Goal: Communication & Community: Share content

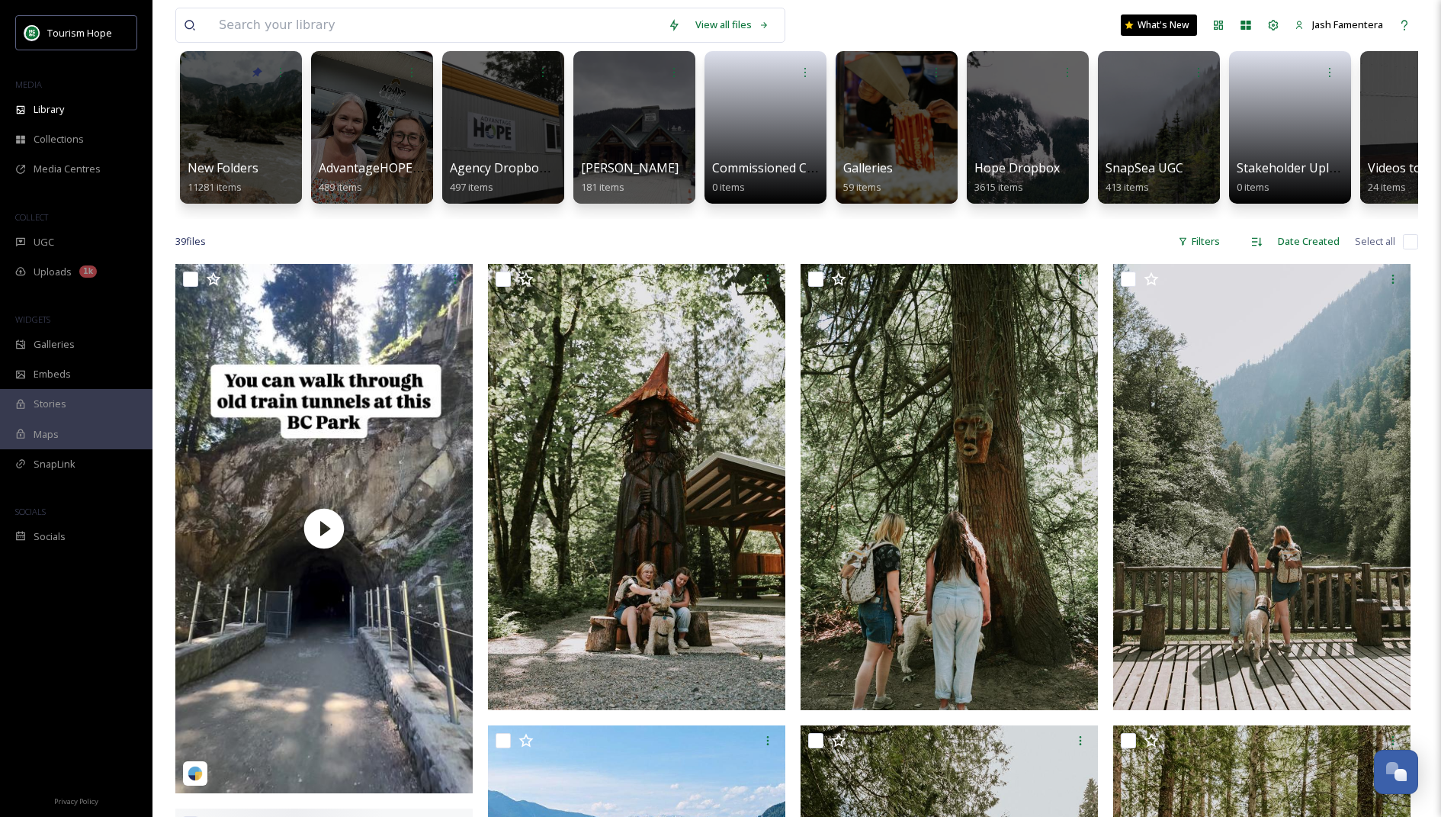
scroll to position [208, 0]
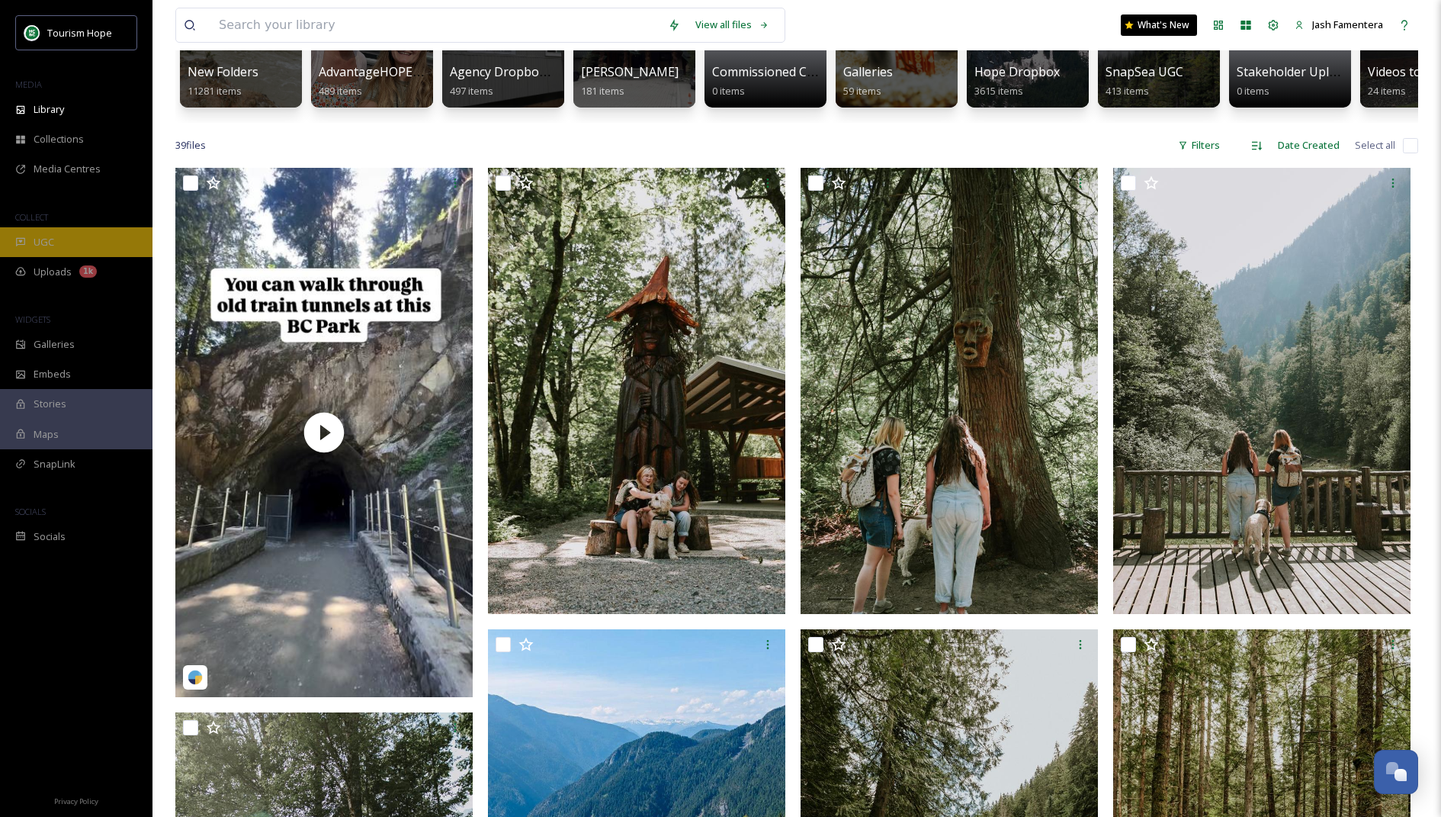
click at [66, 246] on div "UGC" at bounding box center [76, 242] width 153 height 30
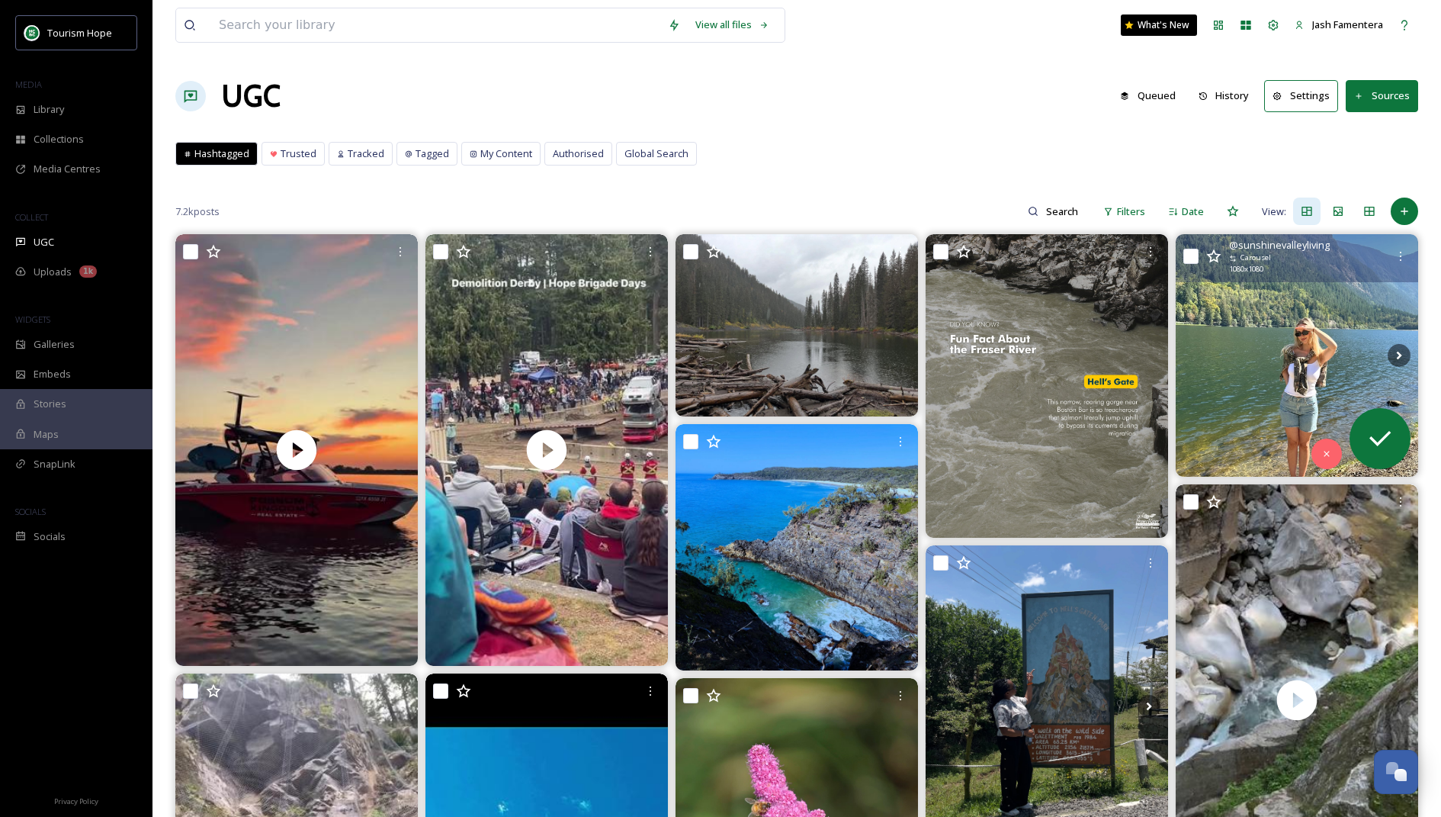
click at [1226, 316] on img at bounding box center [1297, 355] width 243 height 243
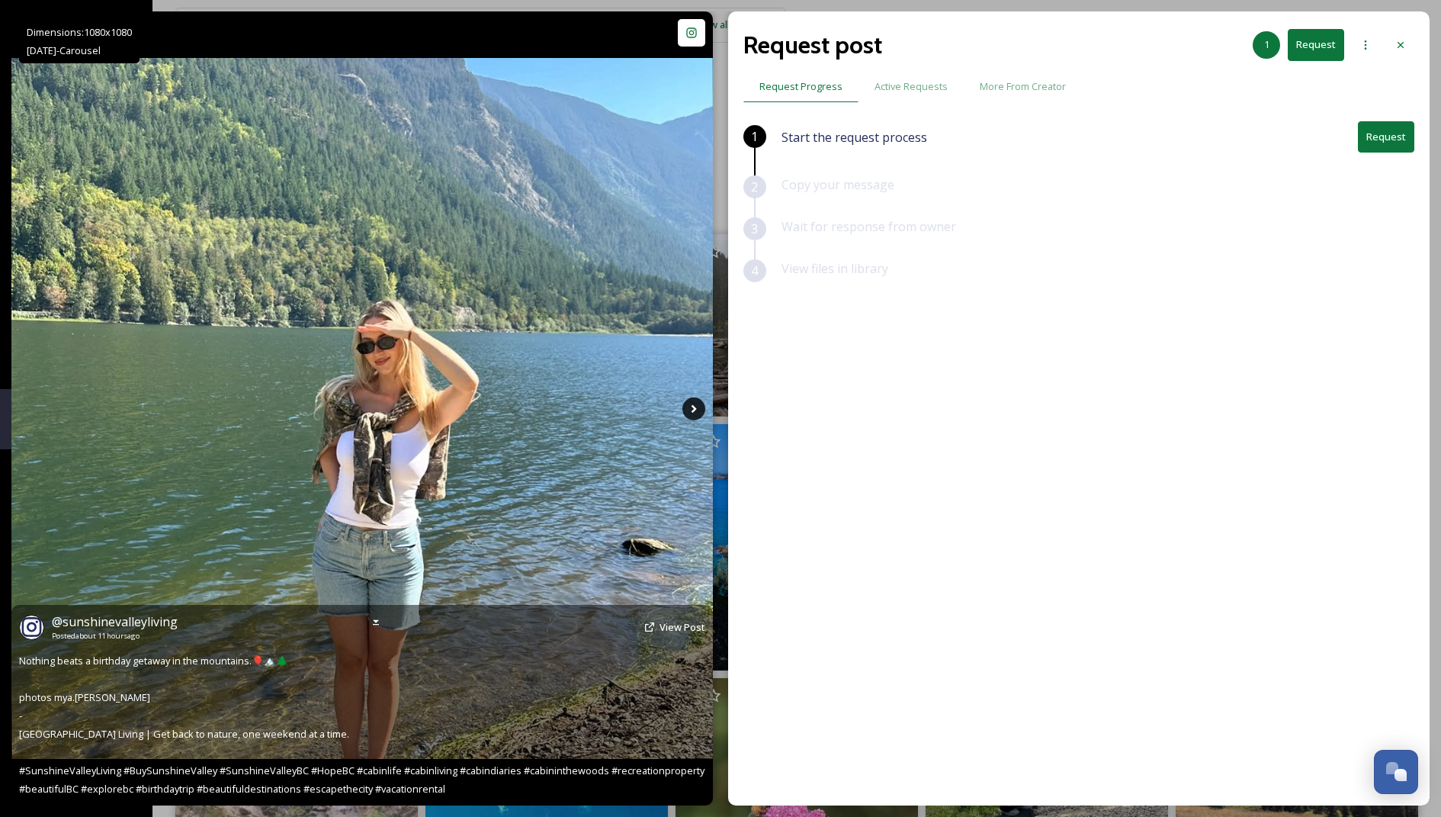
click at [699, 400] on icon at bounding box center [694, 408] width 23 height 23
click at [693, 399] on icon at bounding box center [694, 408] width 23 height 23
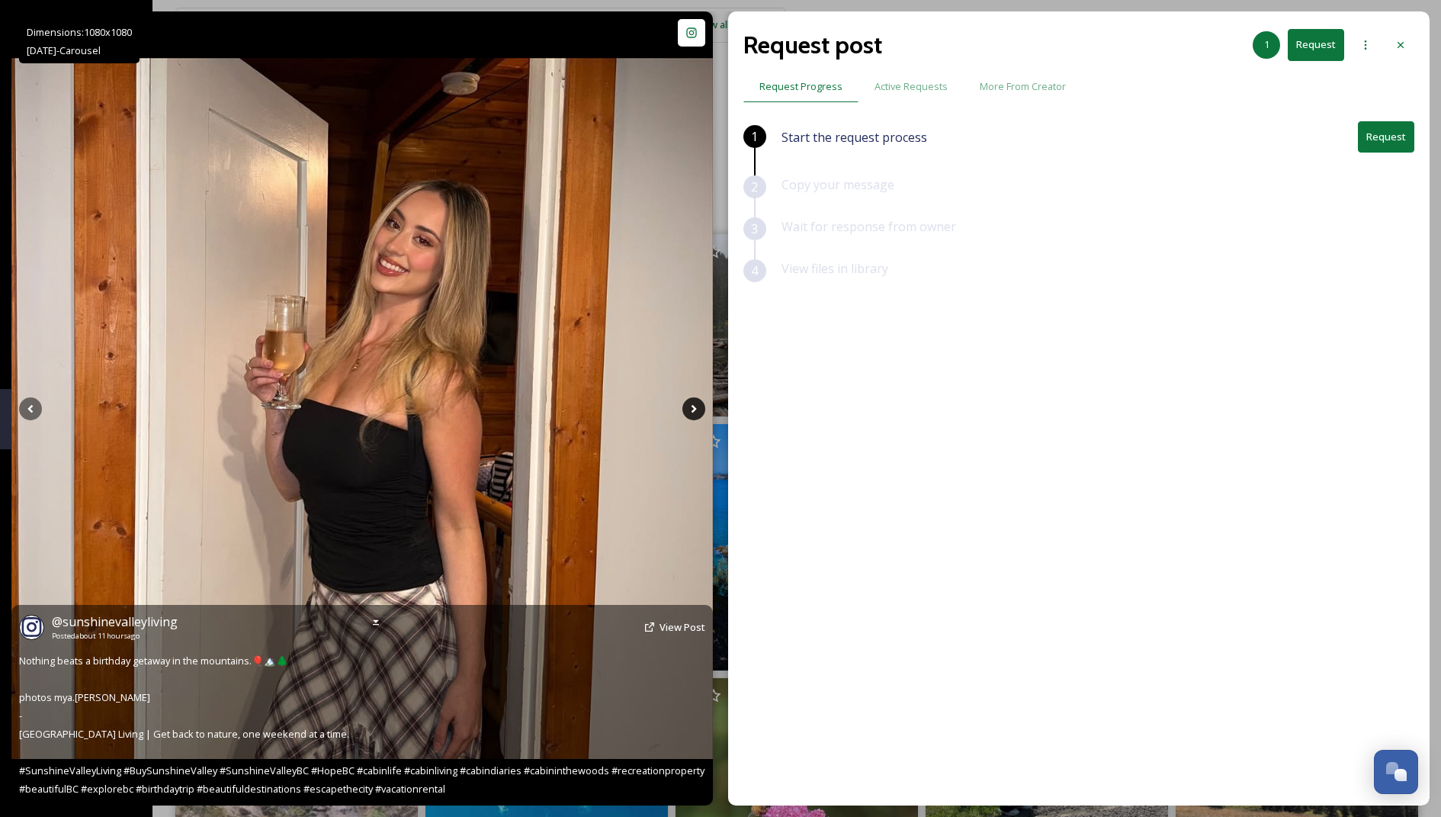
click at [691, 413] on icon at bounding box center [694, 408] width 23 height 23
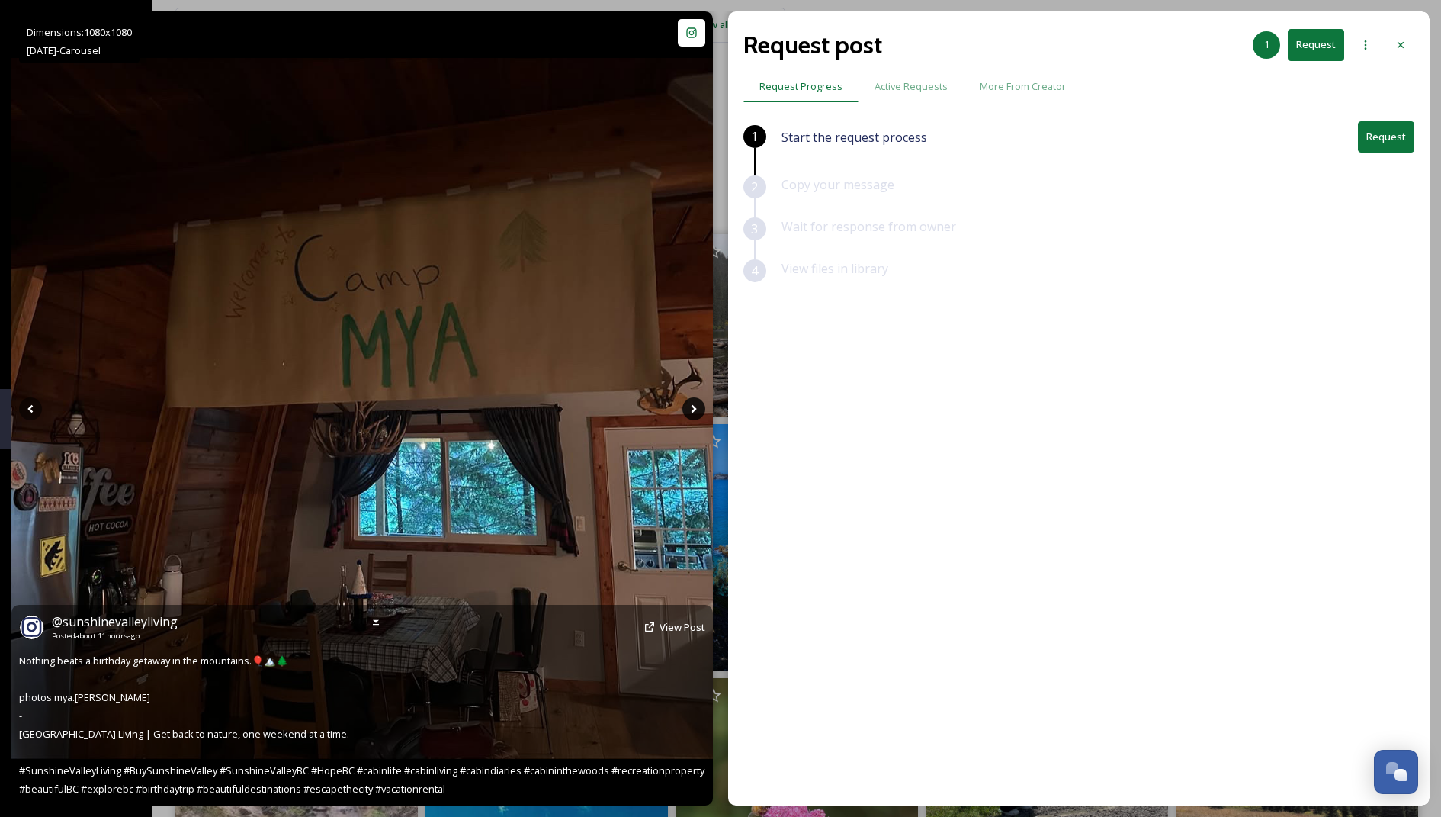
click at [691, 413] on icon at bounding box center [694, 408] width 23 height 23
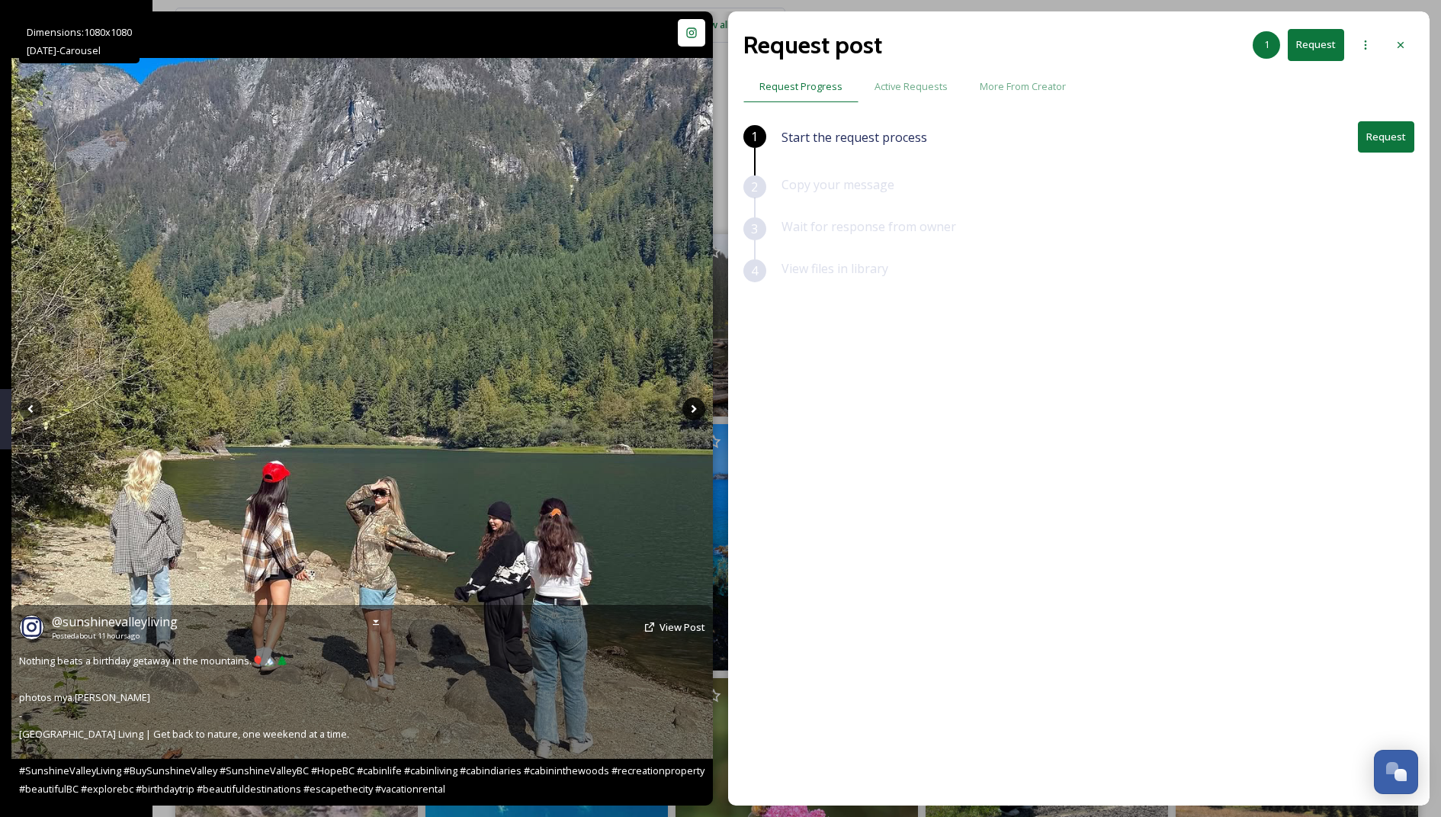
click at [688, 411] on icon at bounding box center [694, 408] width 23 height 23
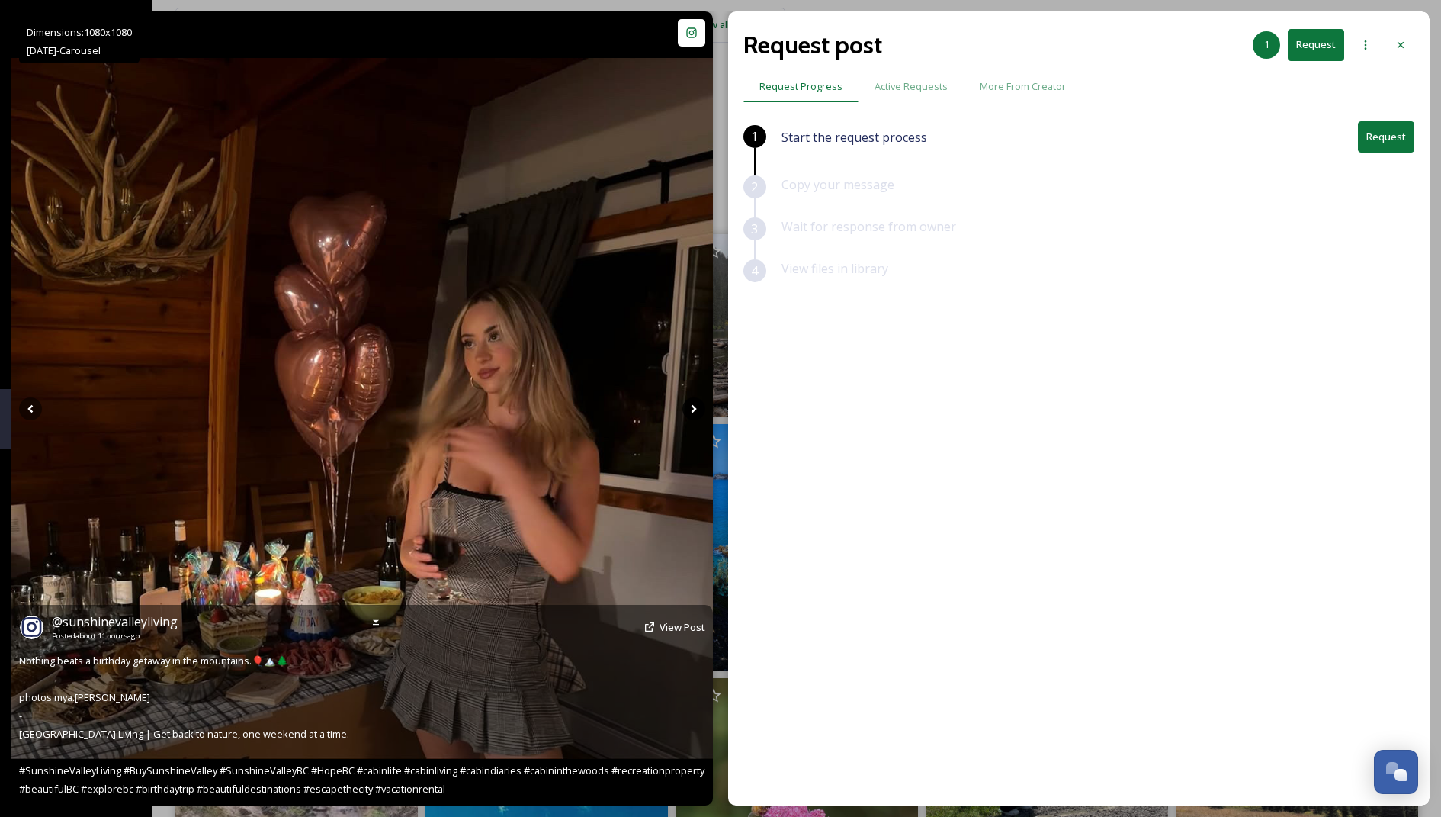
click at [688, 411] on icon at bounding box center [694, 408] width 23 height 23
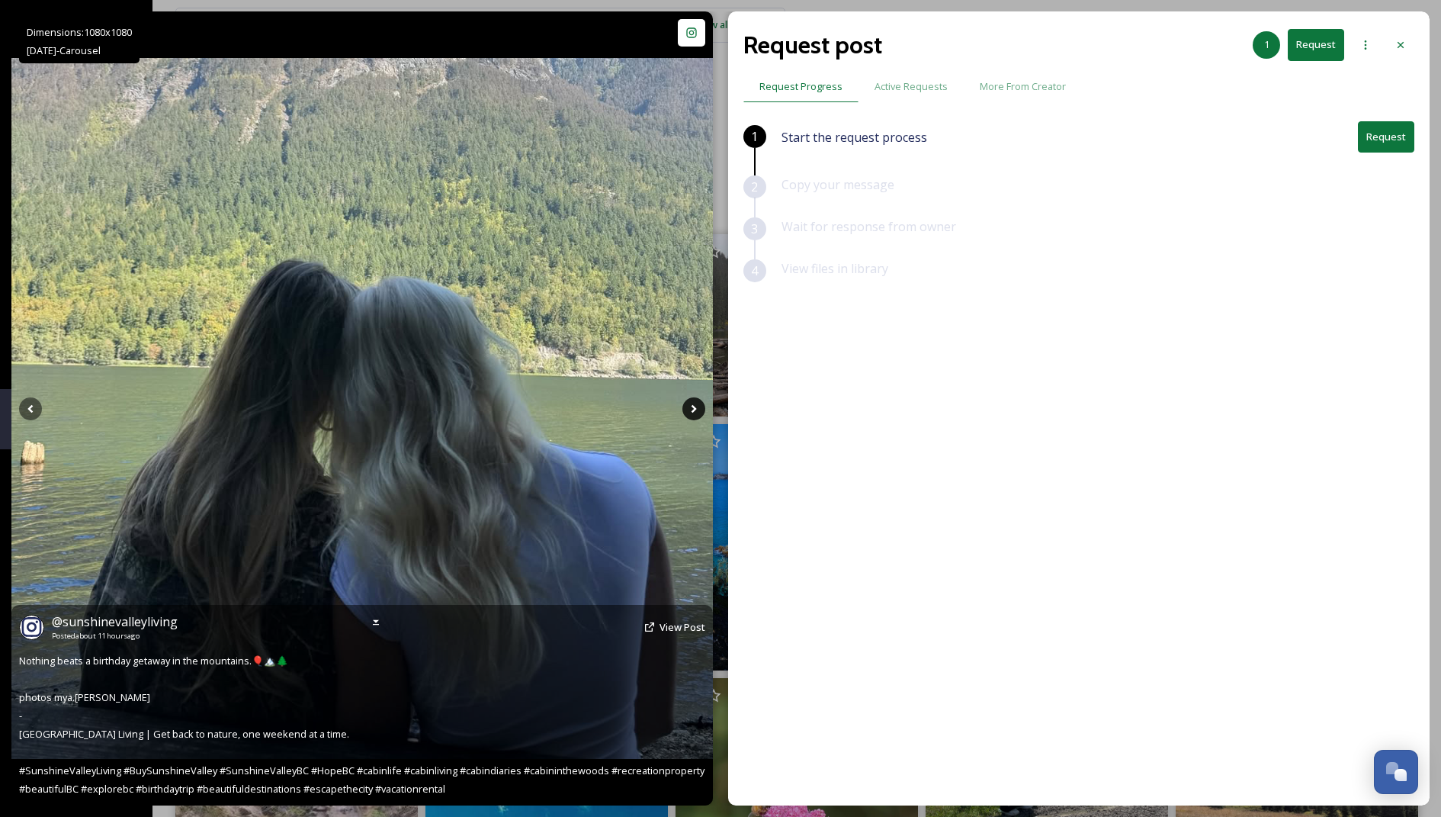
click at [688, 411] on icon at bounding box center [694, 408] width 23 height 23
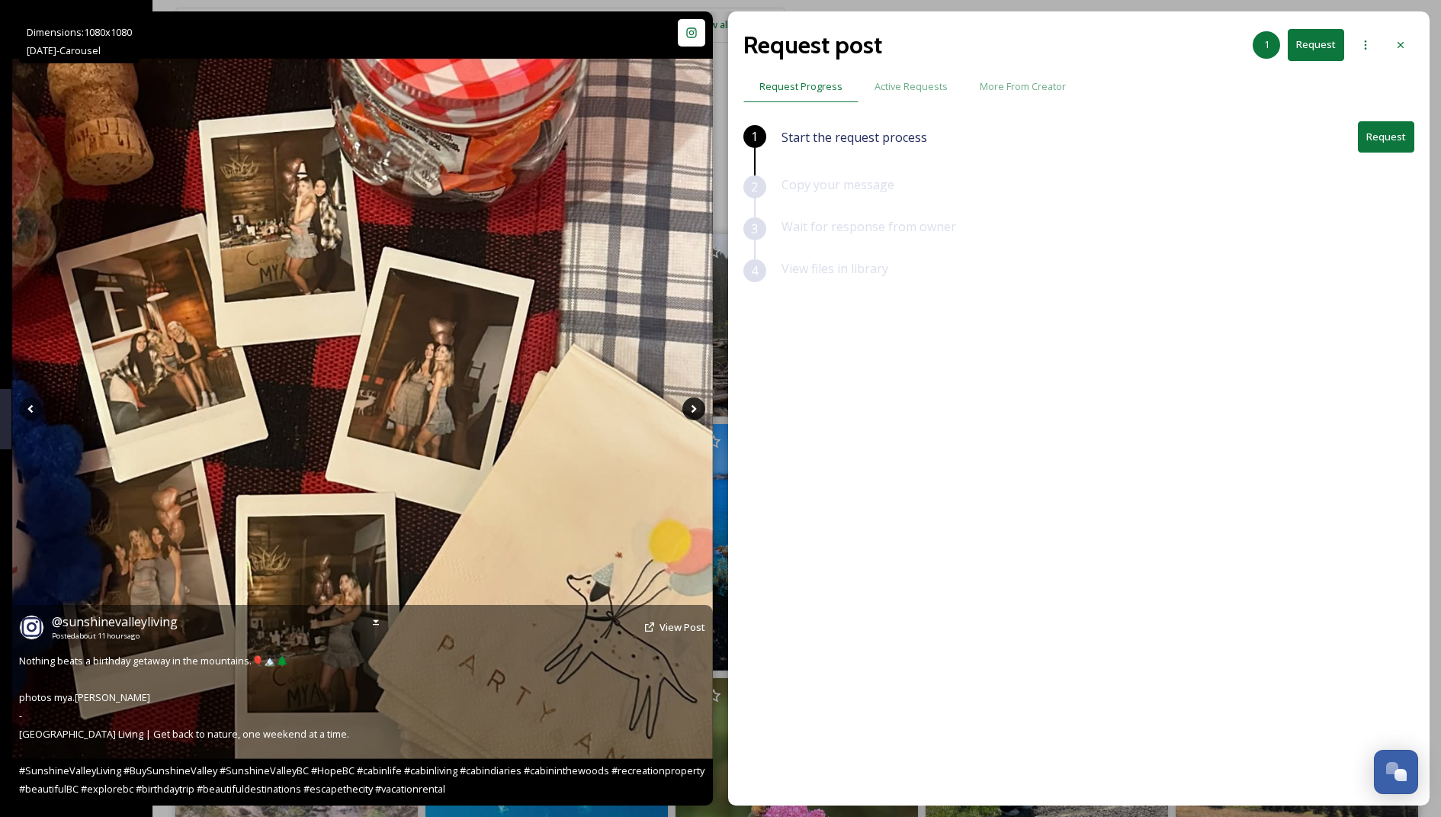
click at [688, 411] on icon at bounding box center [694, 408] width 23 height 23
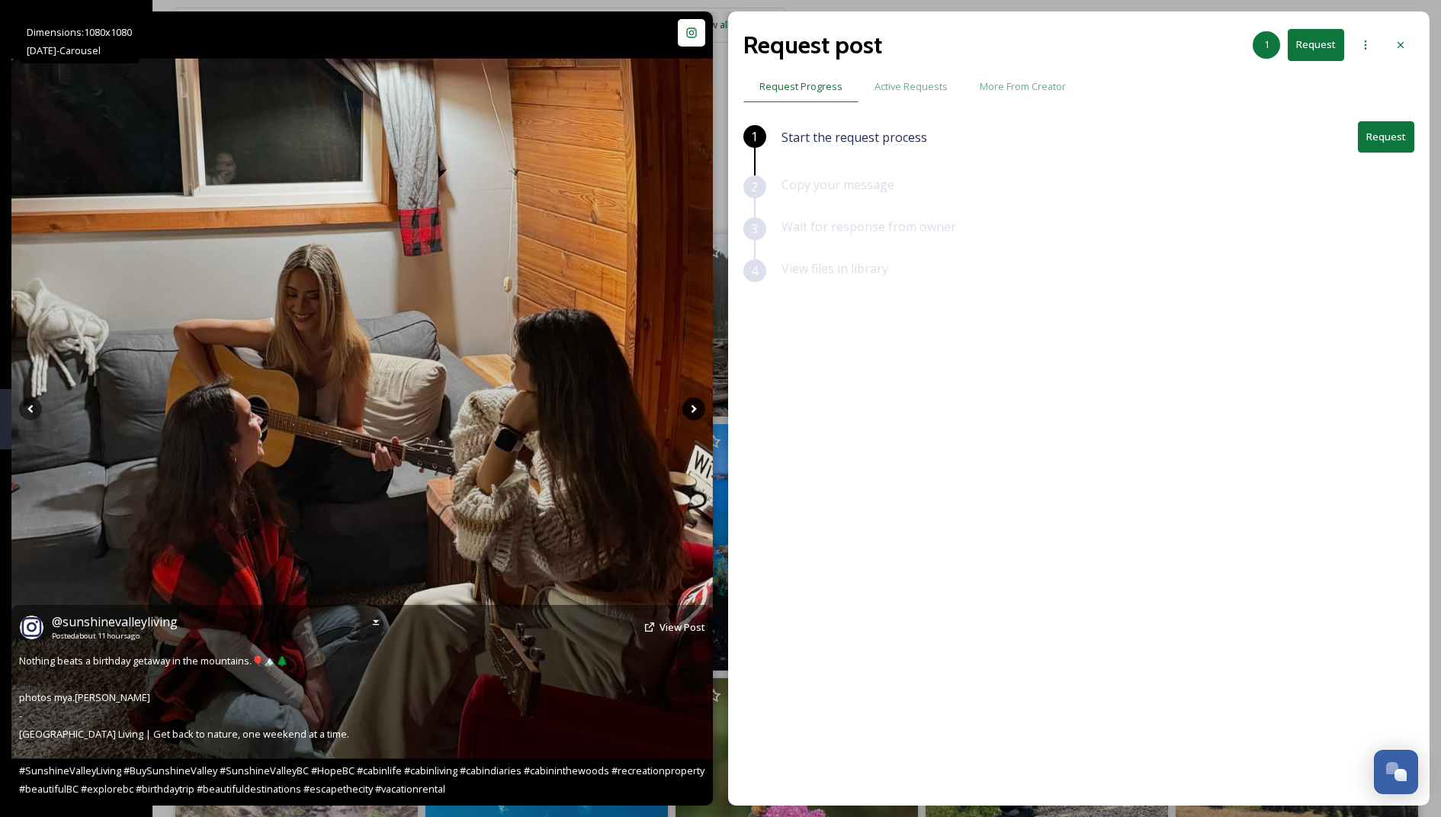
click at [688, 411] on icon at bounding box center [694, 408] width 23 height 23
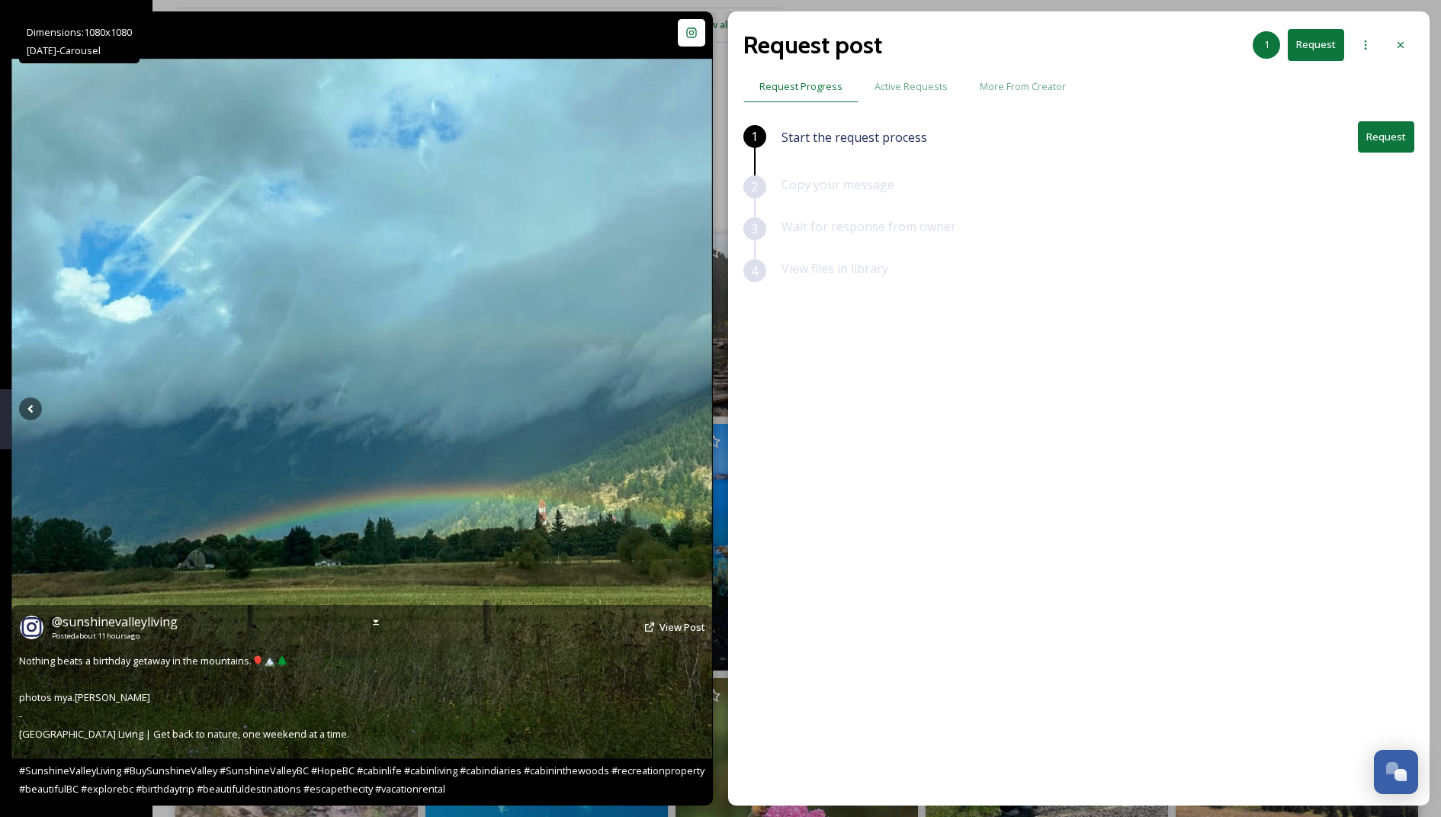
click at [688, 411] on icon at bounding box center [694, 408] width 23 height 23
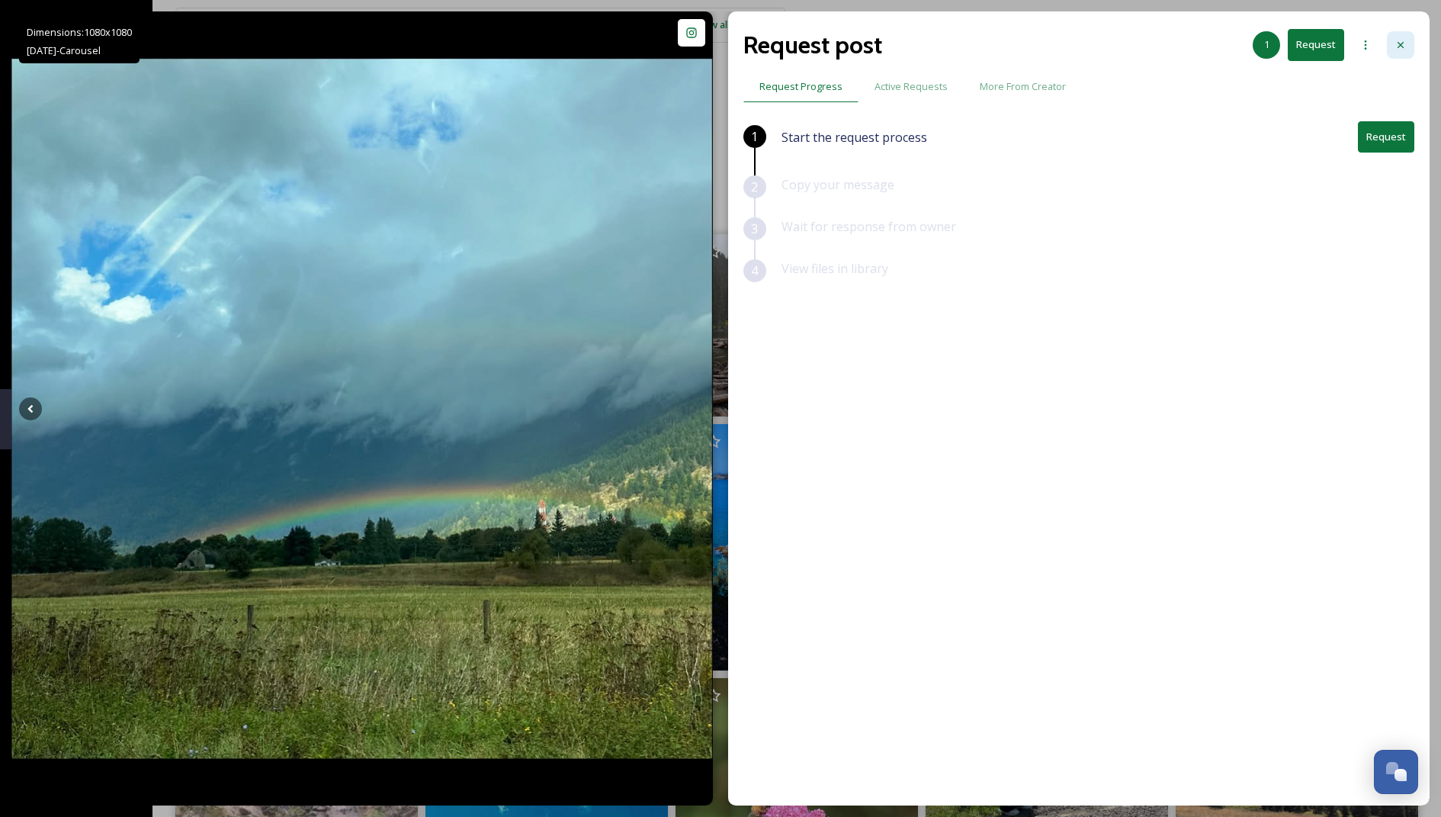
click at [1404, 47] on icon at bounding box center [1401, 45] width 12 height 12
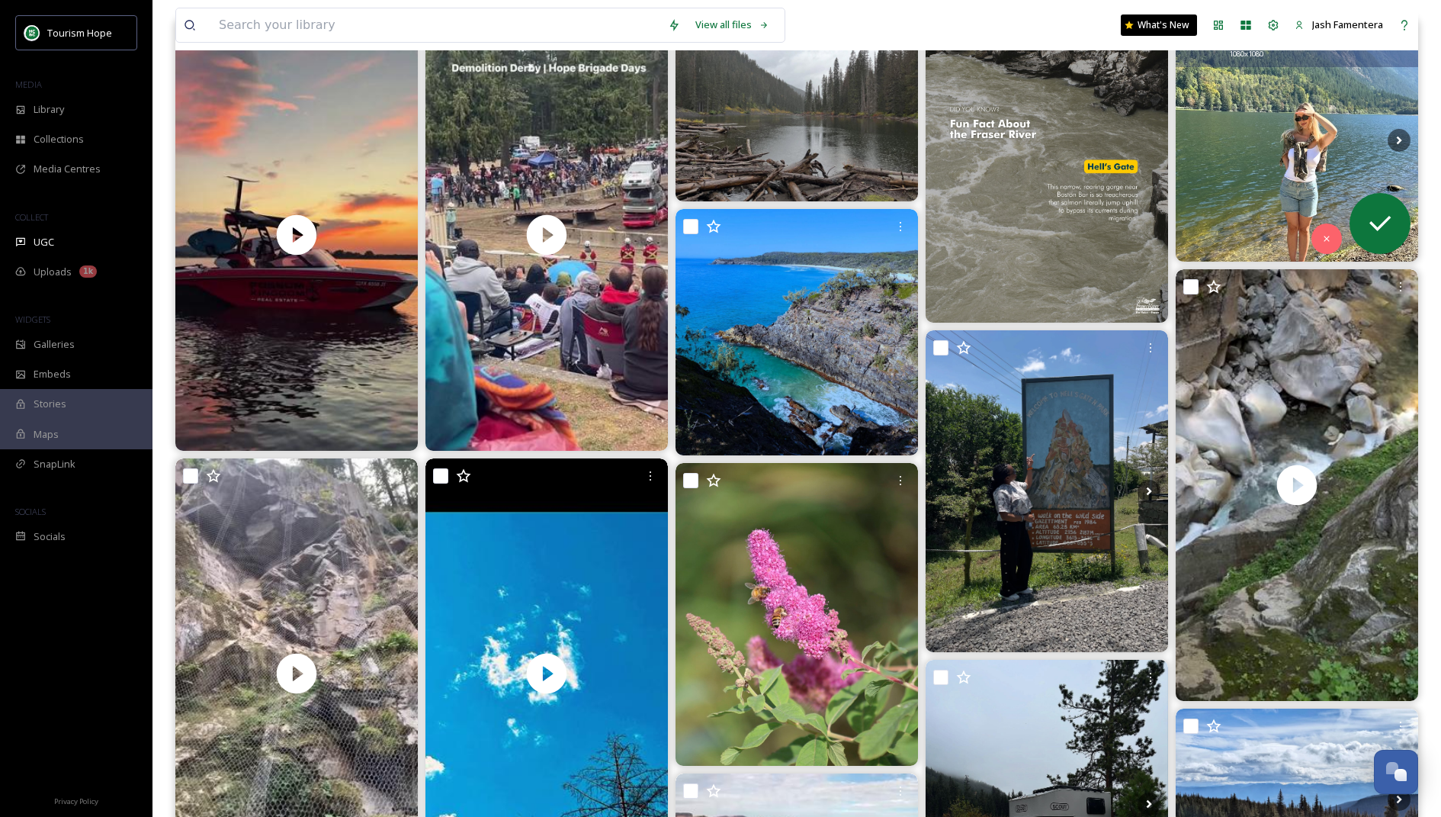
scroll to position [222, 0]
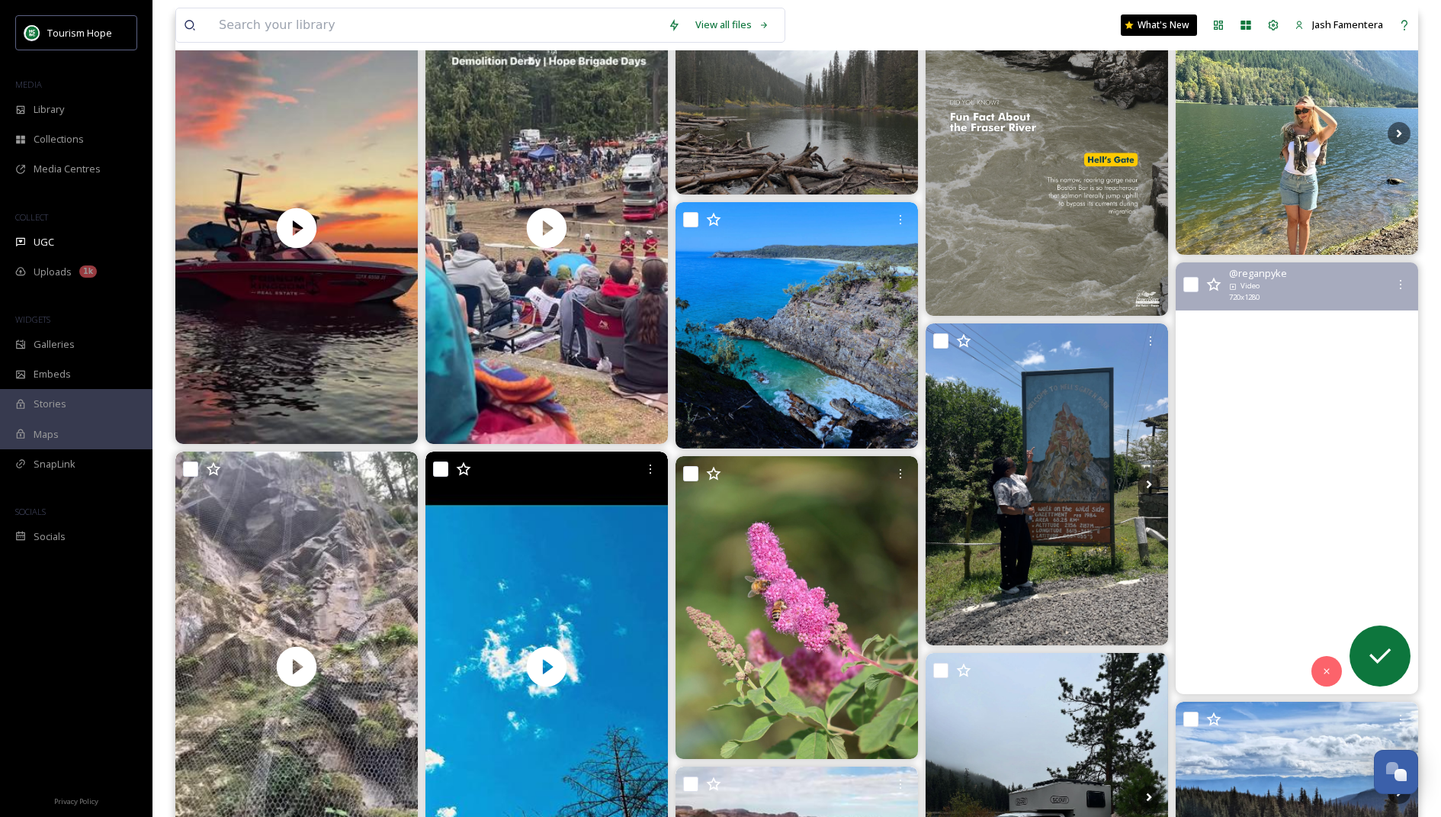
click at [1247, 350] on video "Othello Tunnels, Hope, BC\a\a#othellotunnels\a#hopebc🇨🇦 \a#coquihallariver" at bounding box center [1297, 477] width 243 height 431
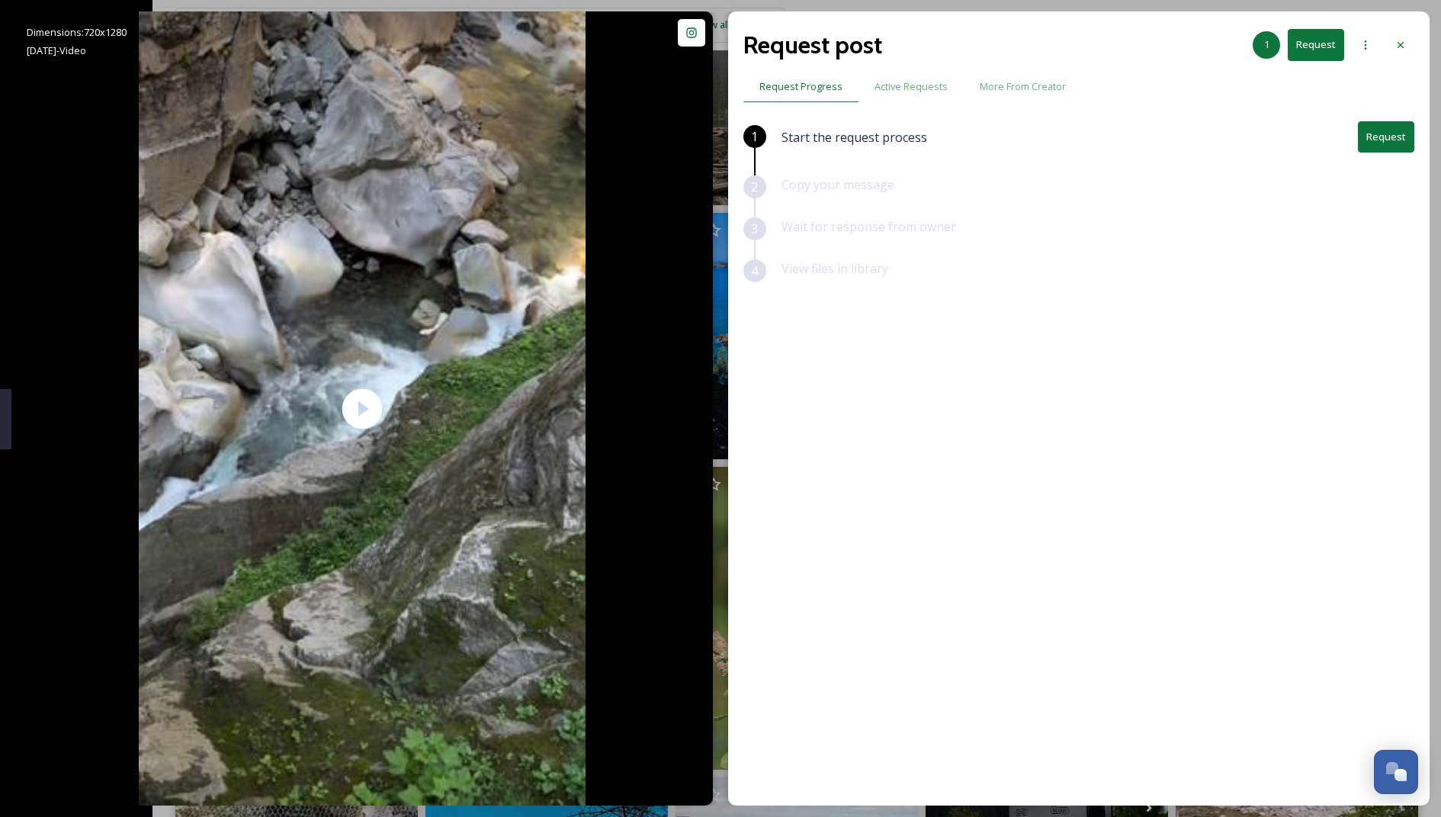
scroll to position [92, 0]
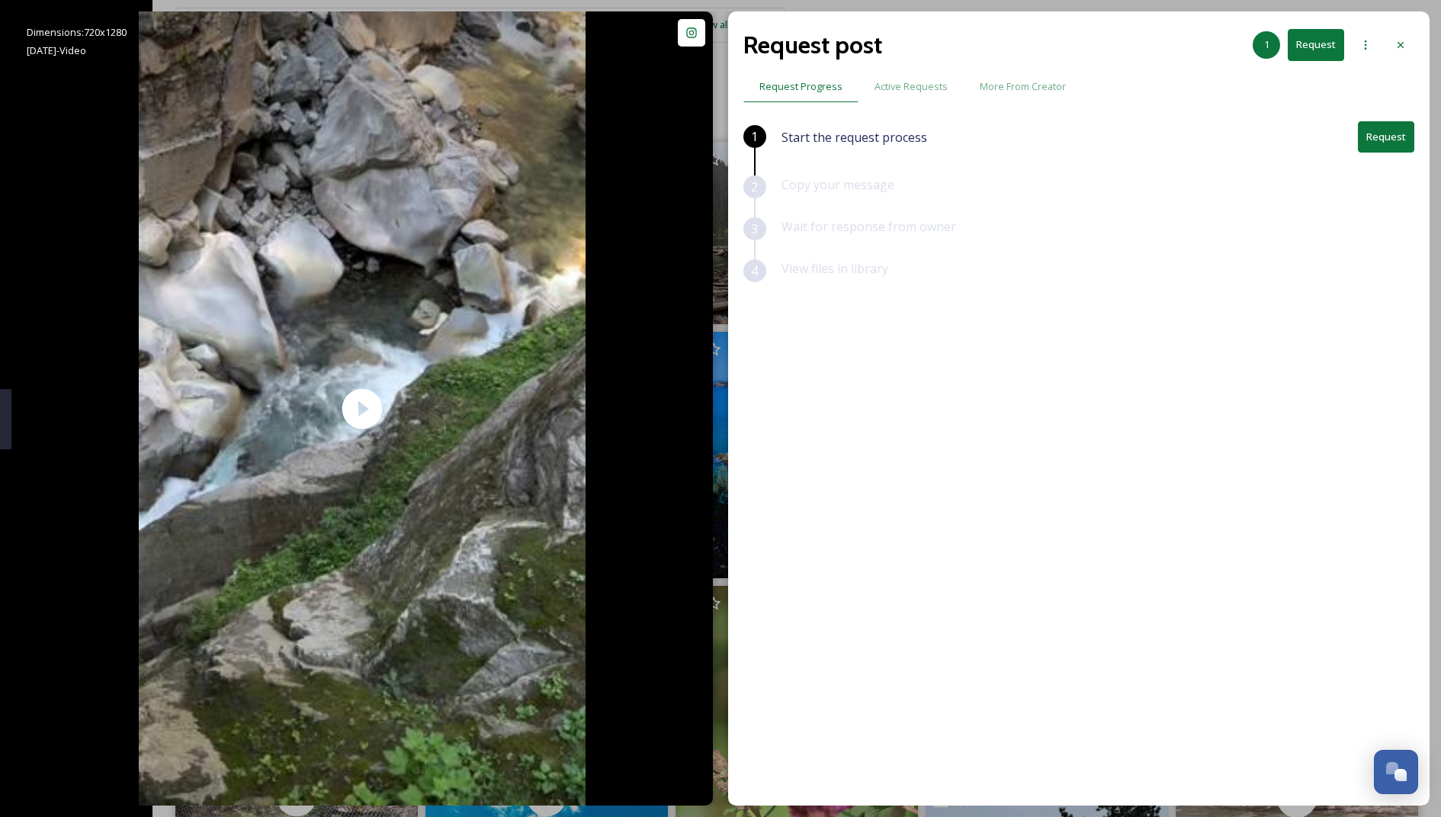
click at [1374, 143] on button "Request" at bounding box center [1386, 136] width 56 height 31
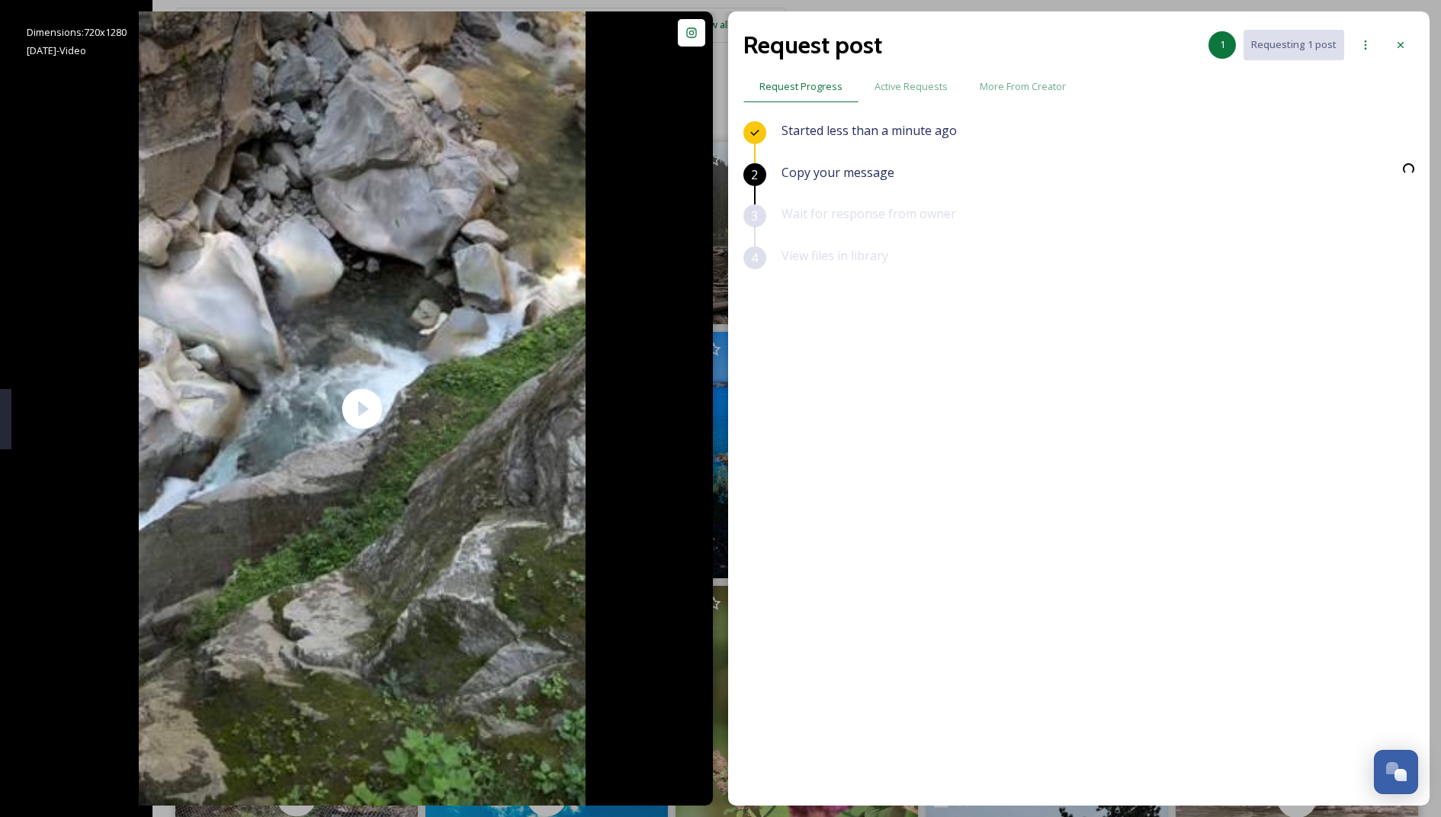
click at [1374, 143] on div "Started less than a minute ago" at bounding box center [1098, 142] width 633 height 42
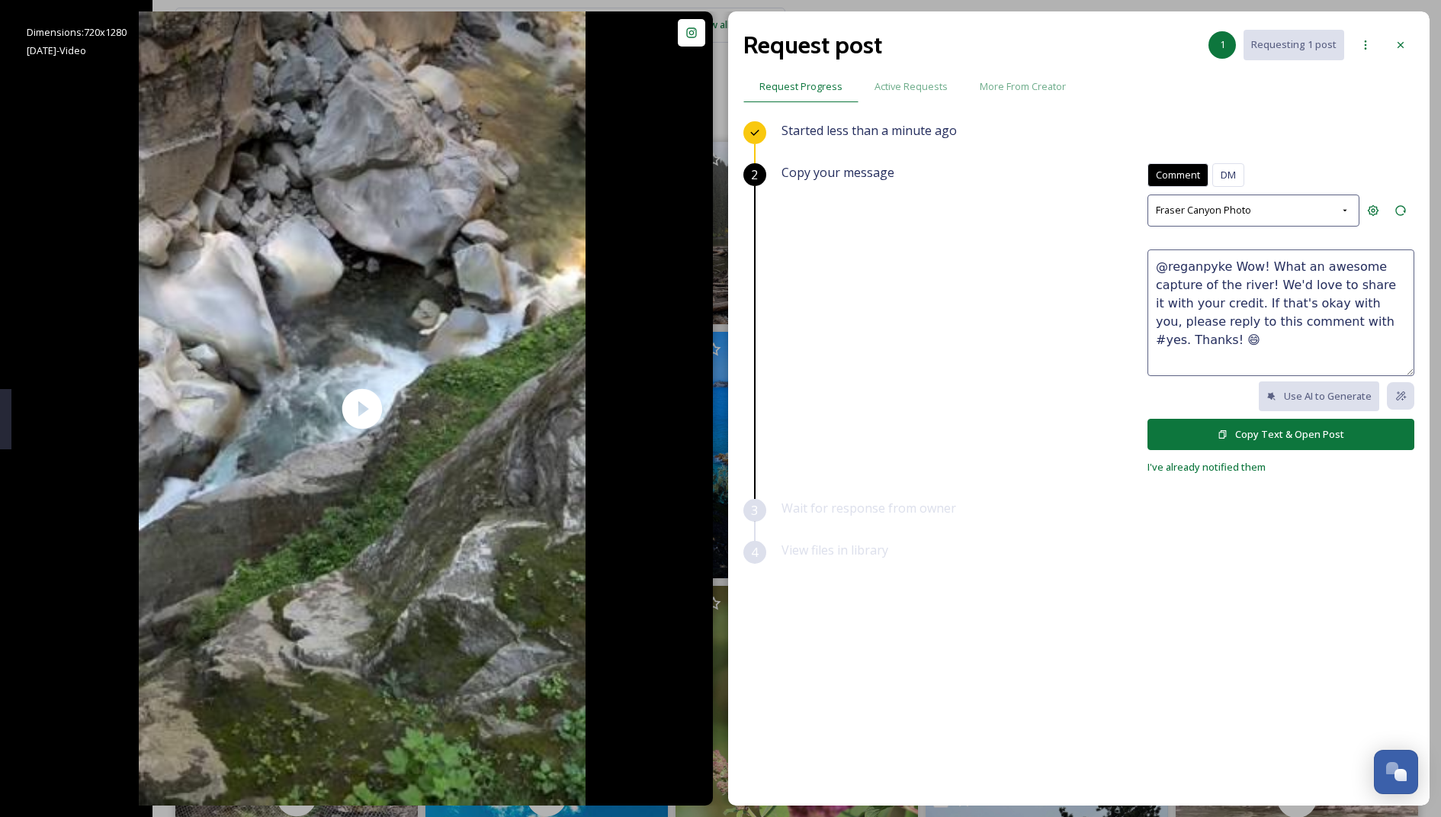
click at [1237, 307] on textarea "@reganpyke Wow! What an awesome capture of the river! We'd love to share it wit…" at bounding box center [1281, 312] width 267 height 127
drag, startPoint x: 1268, startPoint y: 264, endPoint x: 1261, endPoint y: 282, distance: 19.5
click at [1261, 282] on textarea "@reganpyke Wow! What an awesome capture of the river! We'd love to share it wit…" at bounding box center [1281, 312] width 267 height 127
type textarea "@reganpyke Wow! Love this! We'd love to share it with your credit. If that's ok…"
click at [1209, 437] on button "Copy Text & Open Post" at bounding box center [1281, 434] width 267 height 31
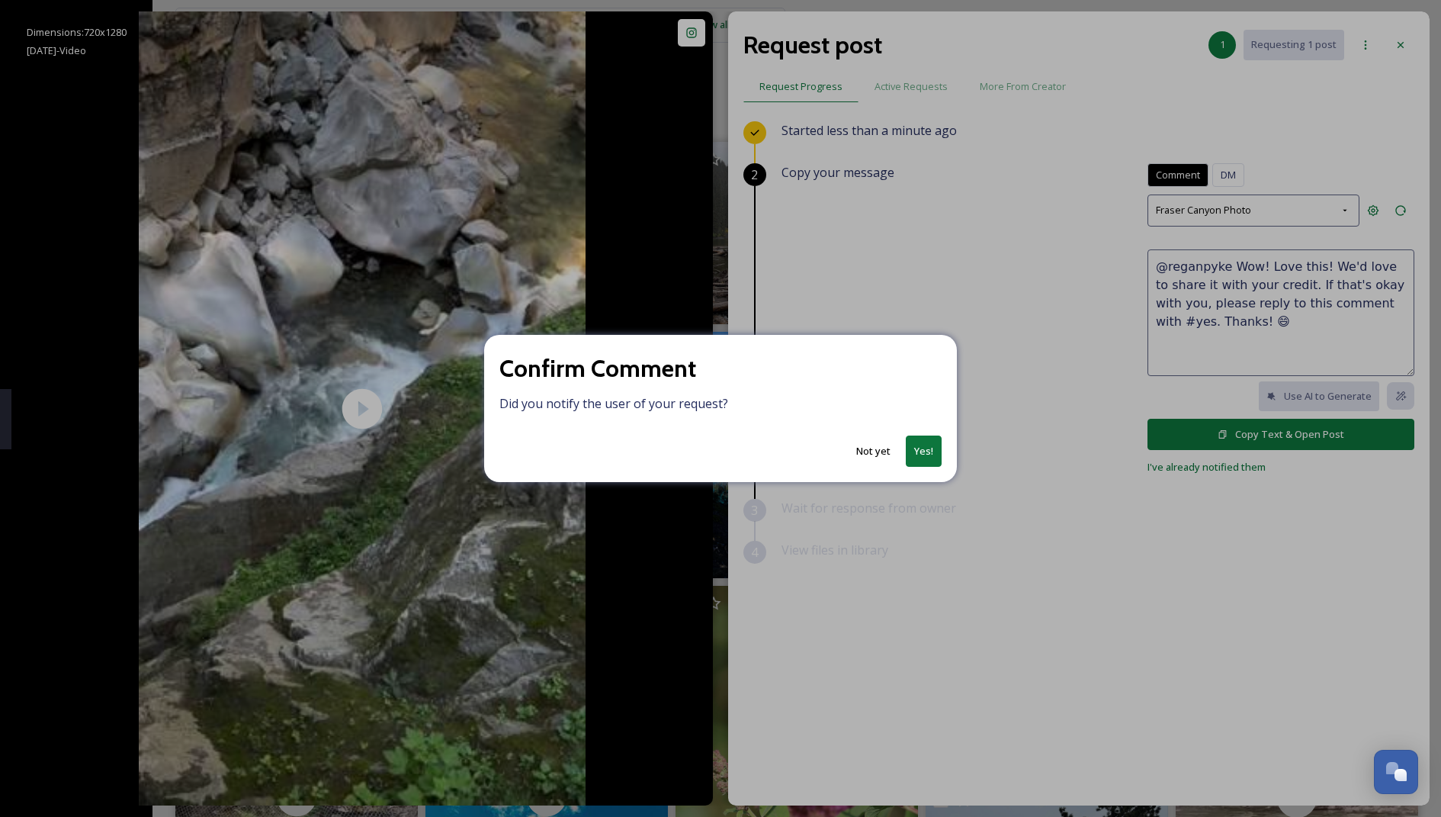
click at [924, 447] on button "Yes!" at bounding box center [924, 450] width 36 height 31
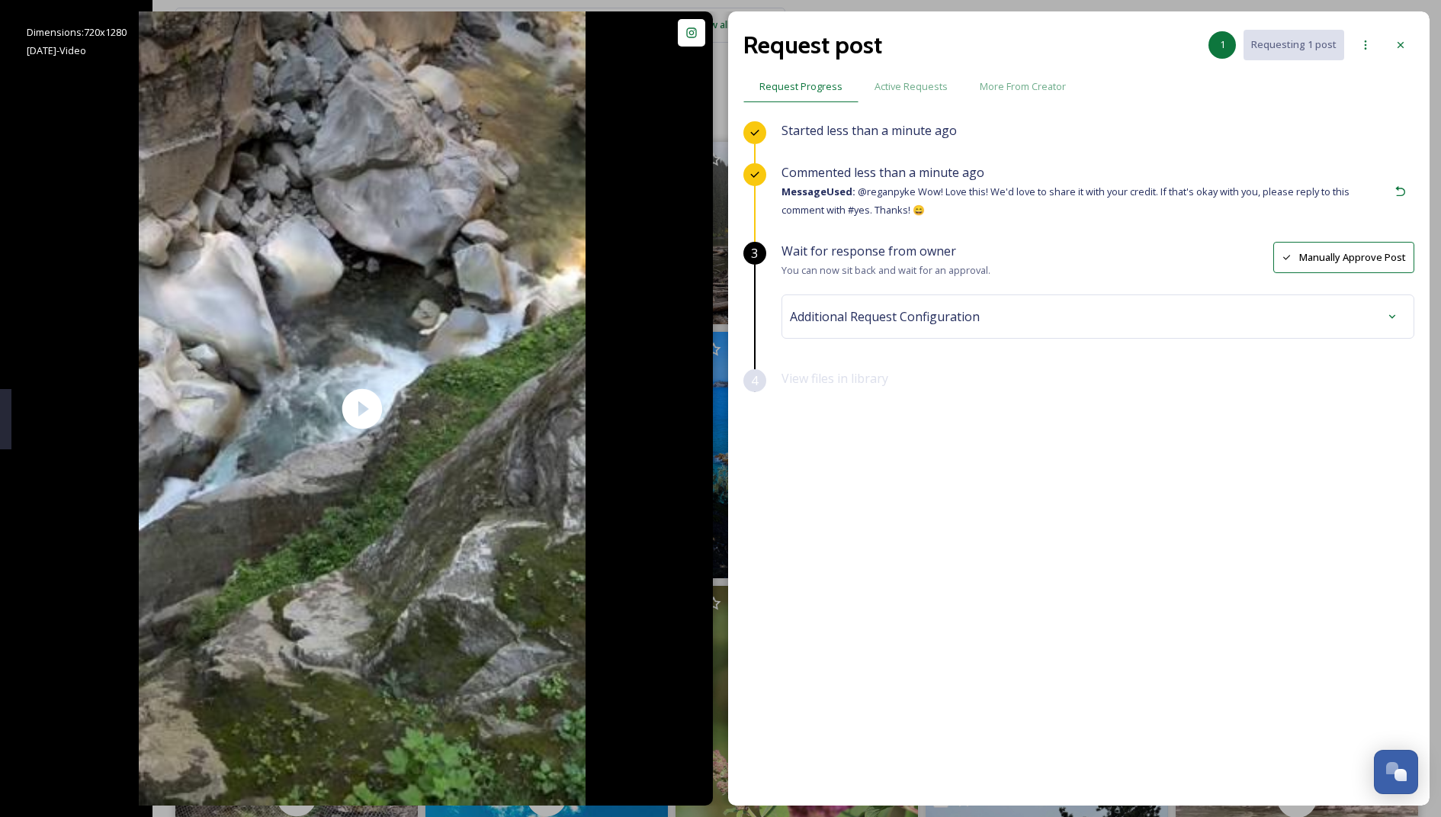
click at [1058, 341] on div "Wait for response from owner You can now sit back and wait for an approval. Man…" at bounding box center [1098, 305] width 633 height 127
click at [1022, 313] on div "Additional Request Configuration" at bounding box center [1098, 316] width 616 height 27
click at [924, 442] on div "No tags" at bounding box center [1098, 438] width 609 height 35
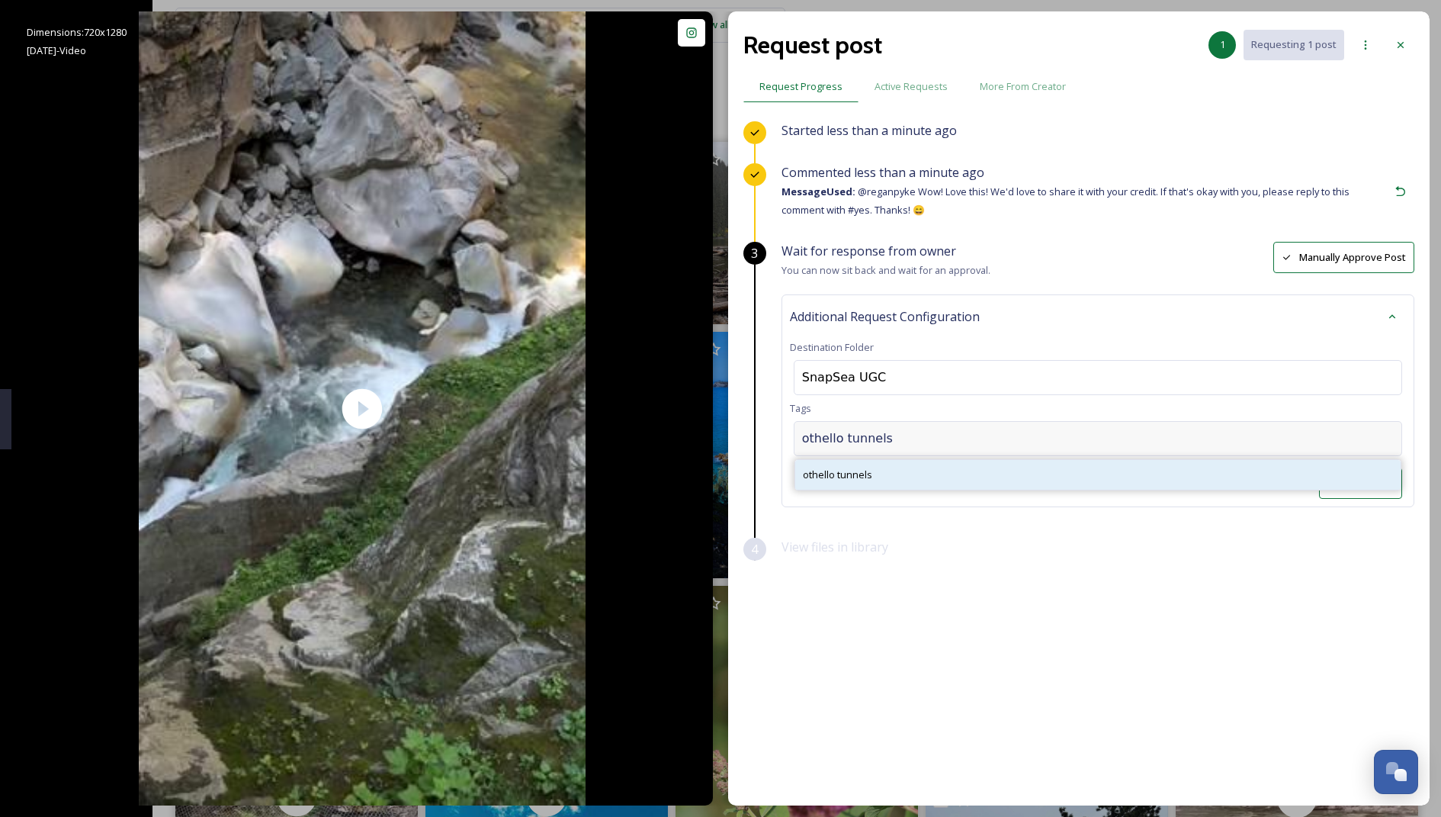
type input "othello tunnels"
click at [826, 477] on span "othello tunnels" at bounding box center [837, 475] width 69 height 14
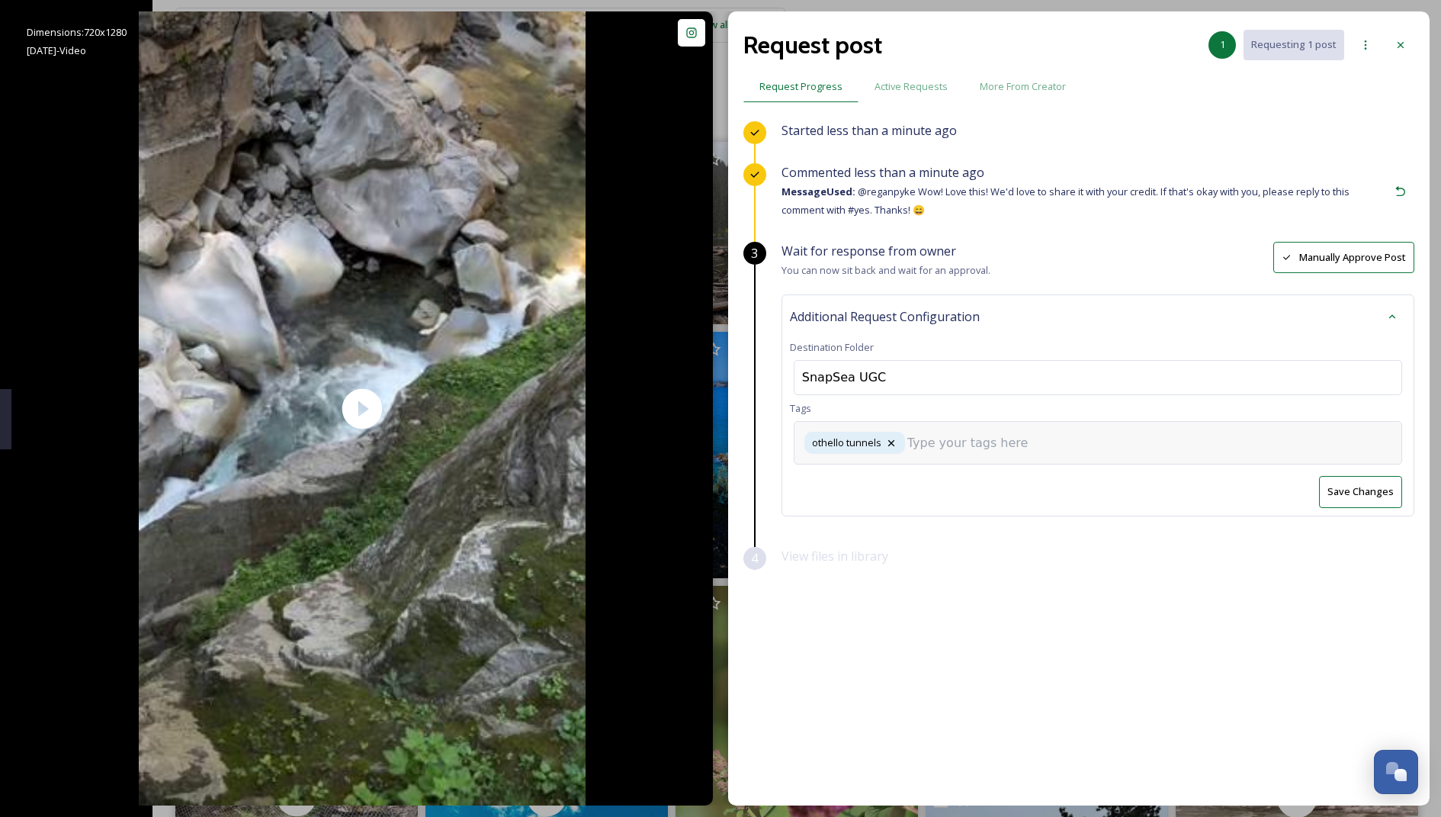
click at [950, 446] on input at bounding box center [984, 443] width 153 height 18
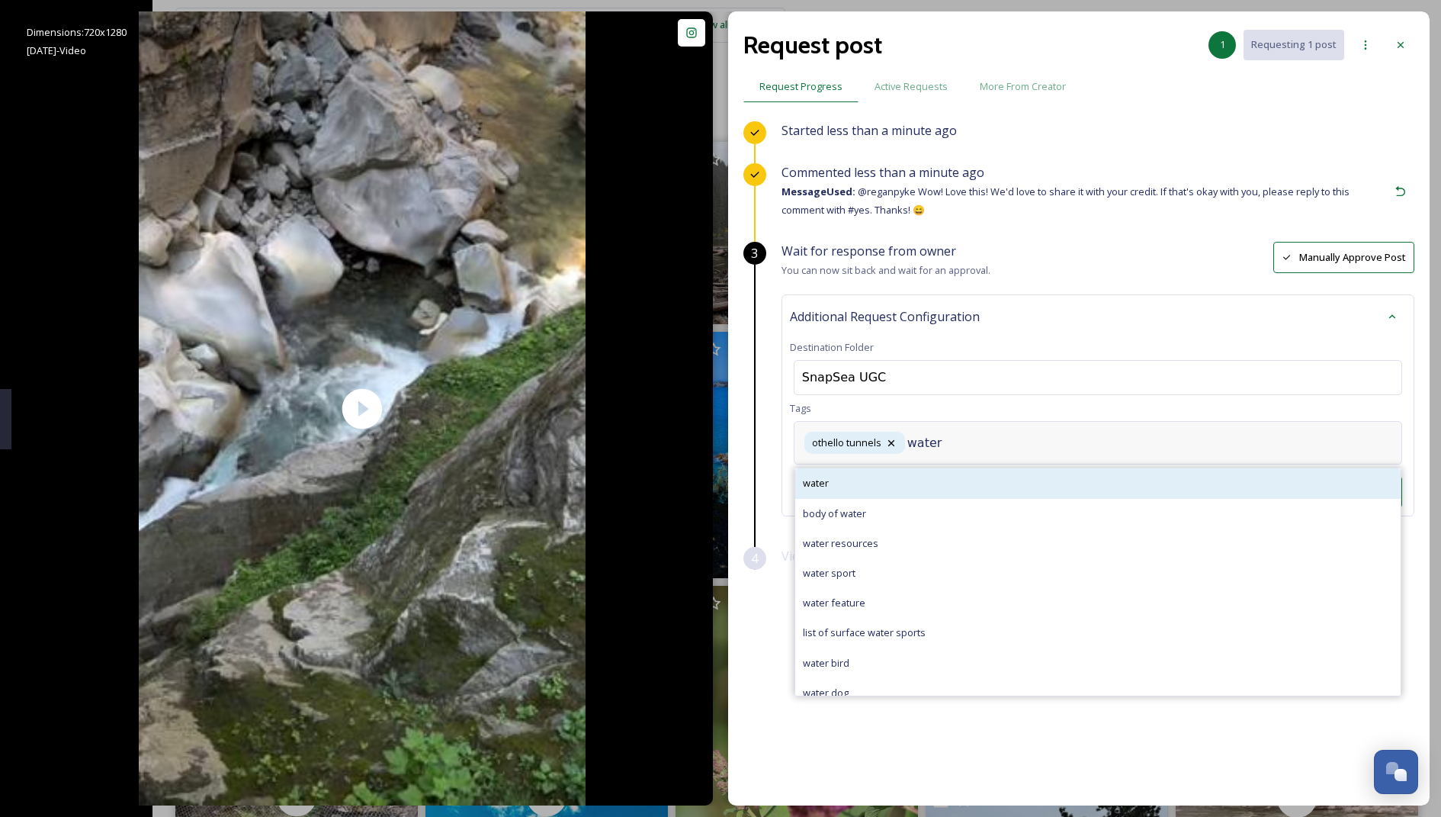
type input "water"
click at [885, 477] on div "water" at bounding box center [1098, 483] width 606 height 30
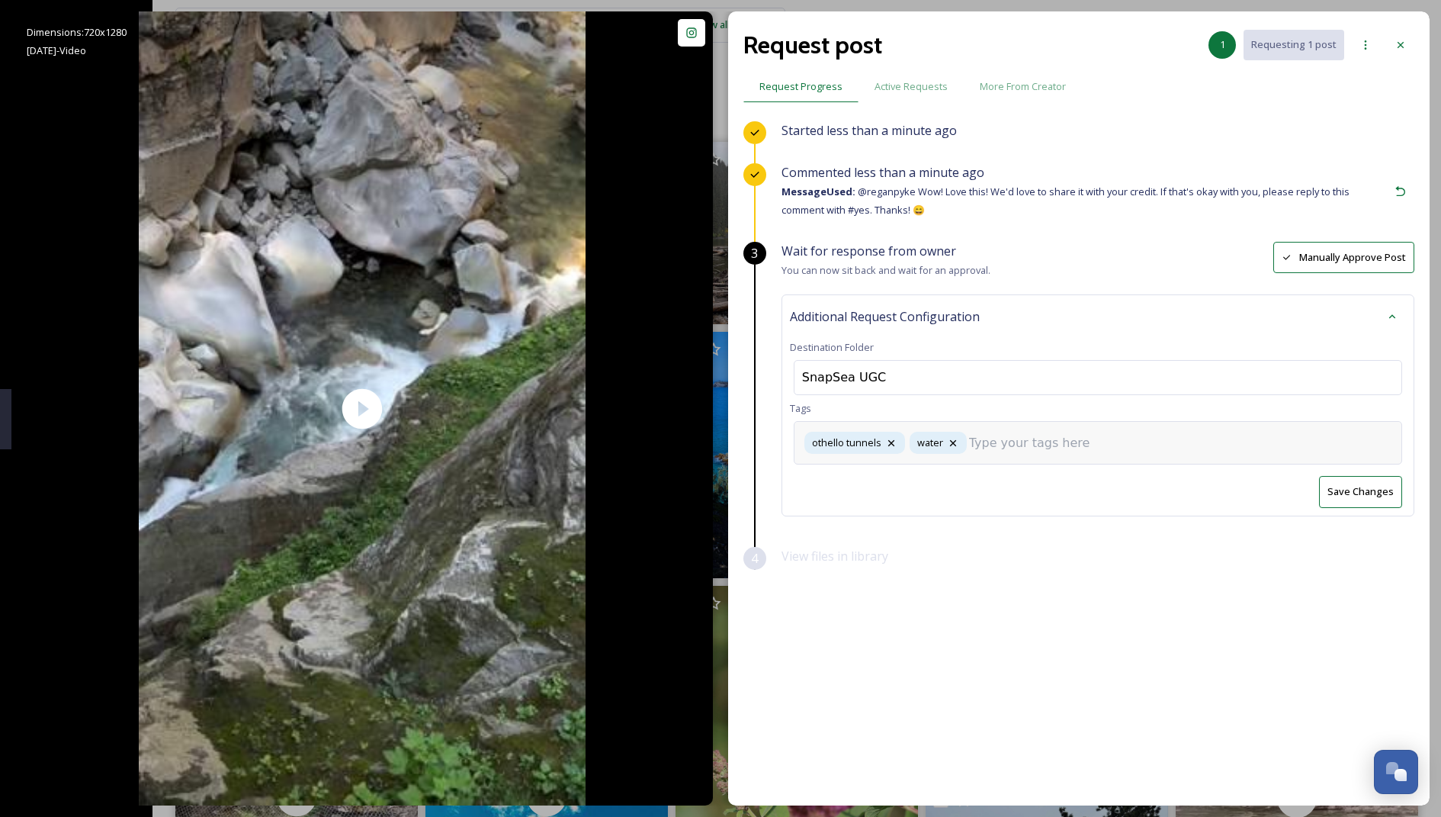
click at [1015, 445] on input at bounding box center [1045, 443] width 153 height 18
type input "t"
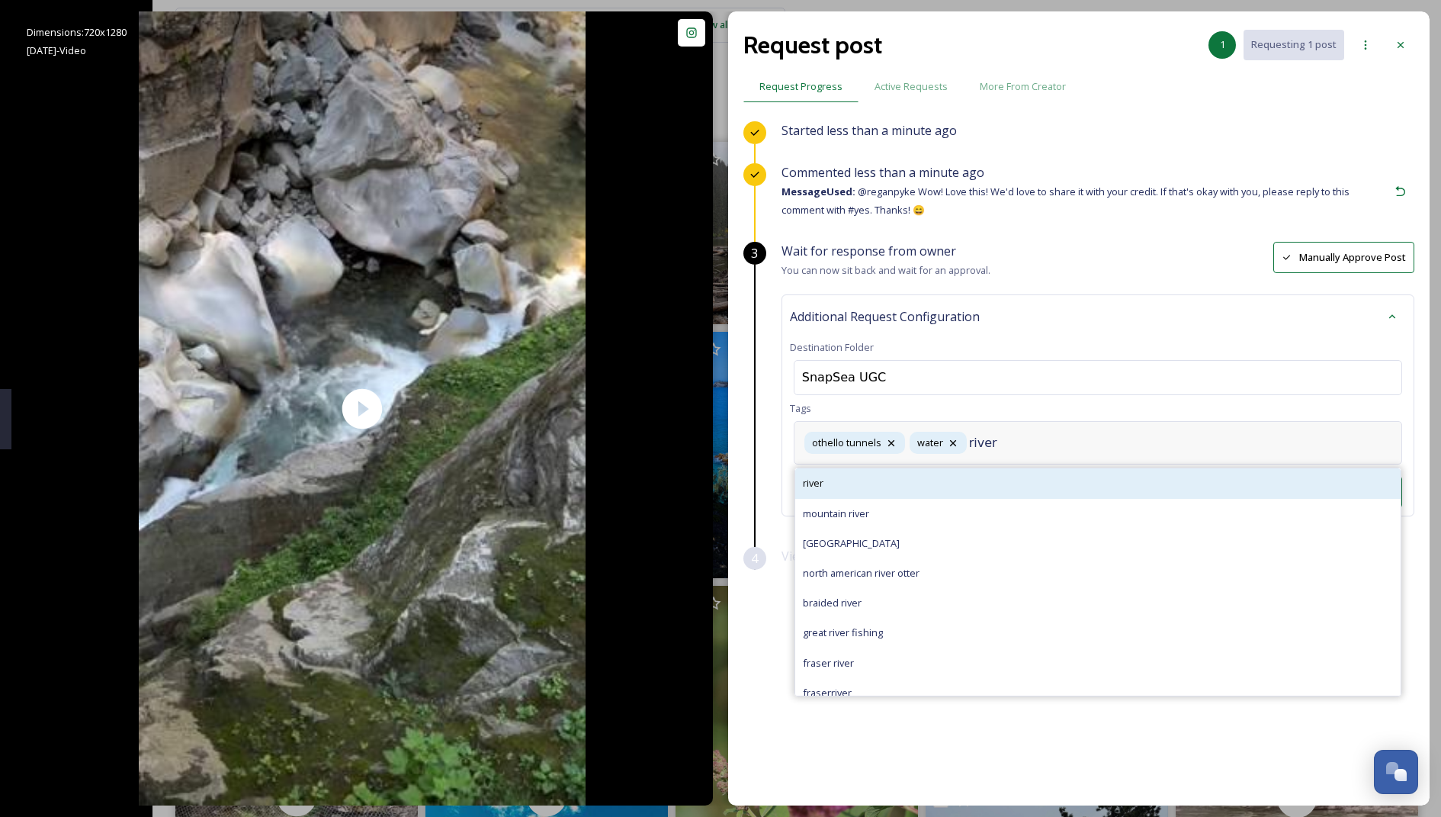
type input "river"
click at [928, 480] on div "river" at bounding box center [1098, 483] width 606 height 30
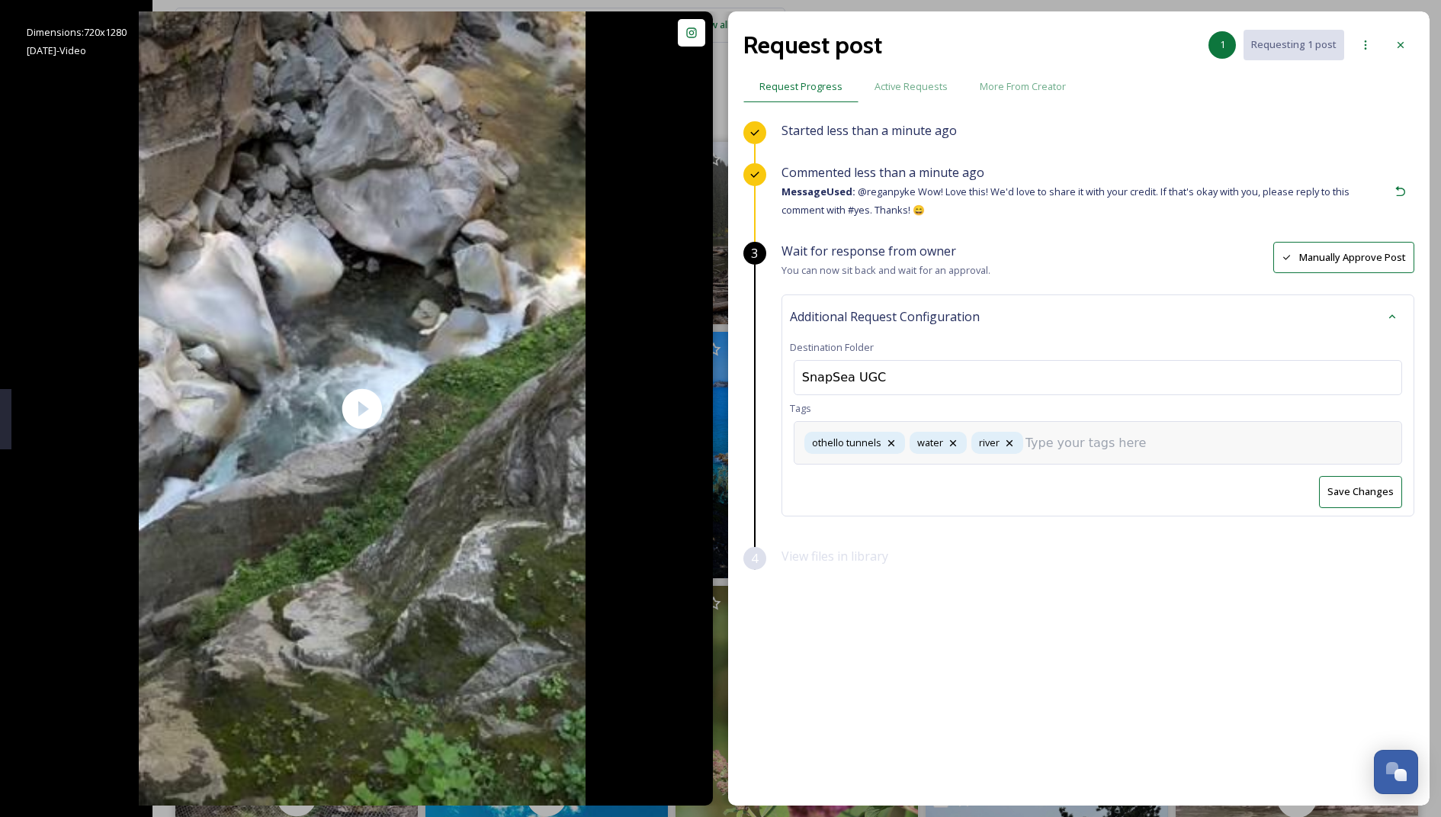
click at [1130, 445] on input at bounding box center [1102, 443] width 153 height 18
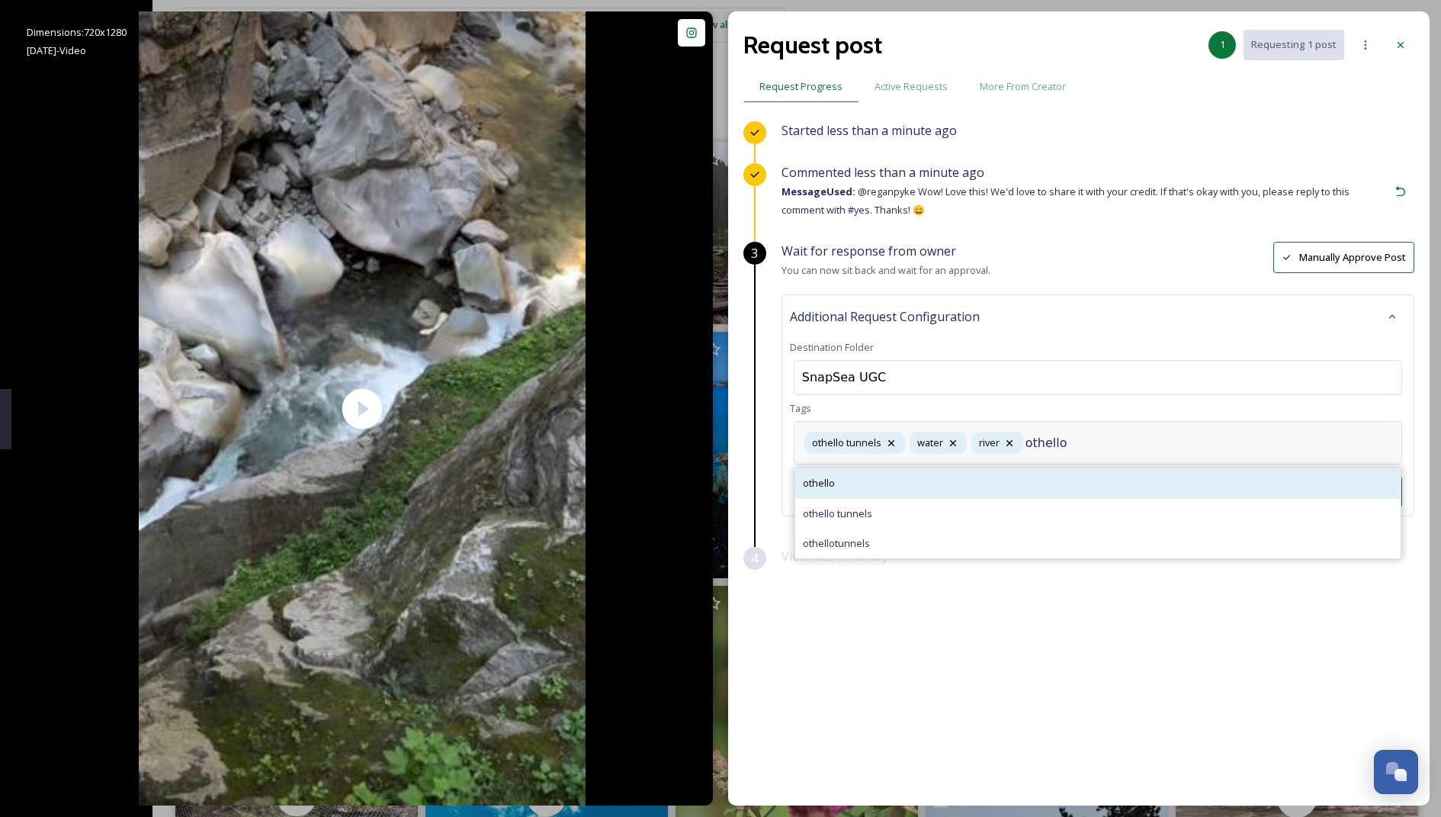
type input "othello"
click at [903, 486] on div "othello" at bounding box center [1098, 483] width 606 height 30
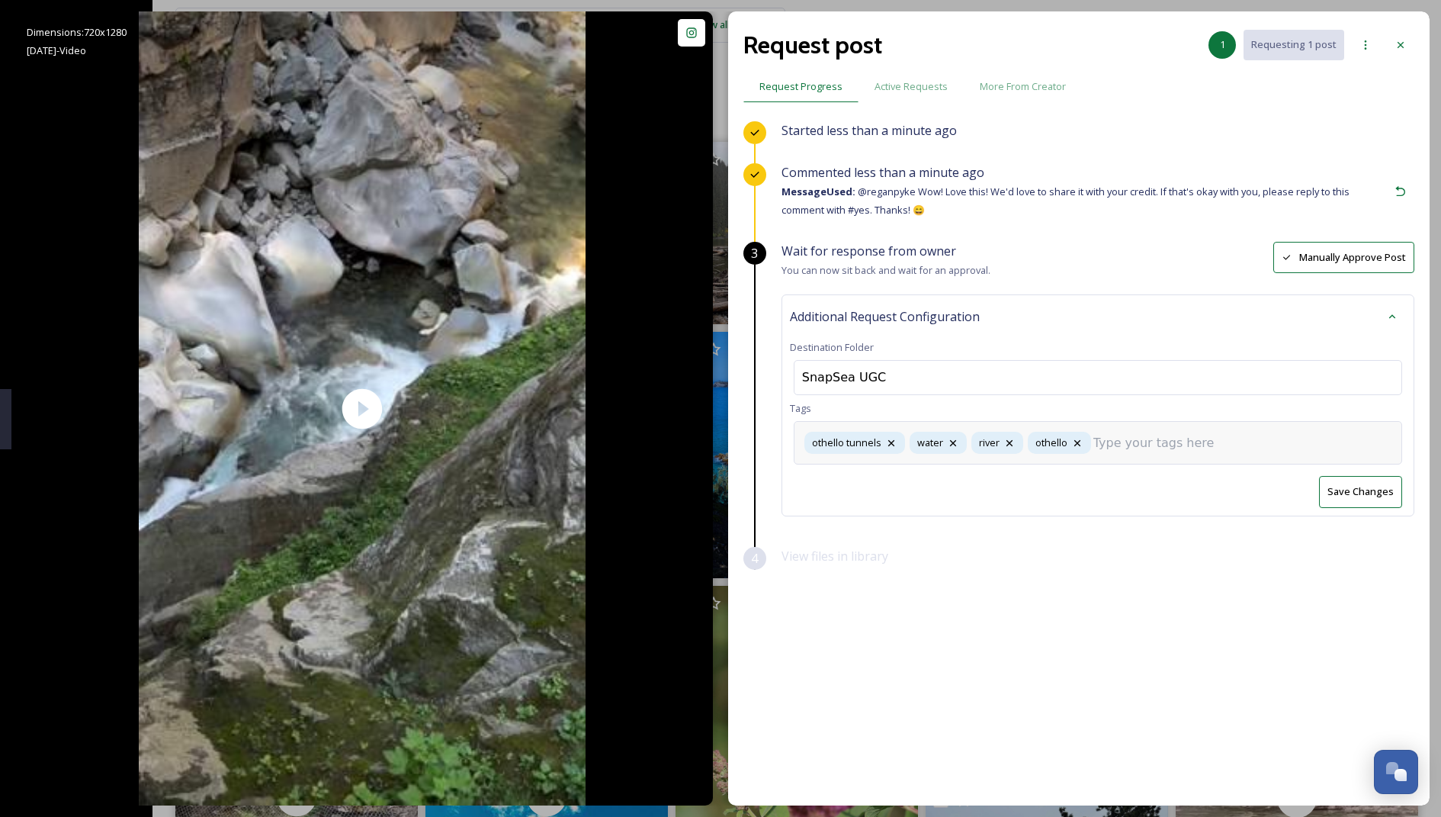
click at [1357, 488] on button "Save Changes" at bounding box center [1360, 491] width 83 height 31
click at [1406, 34] on div at bounding box center [1400, 44] width 27 height 27
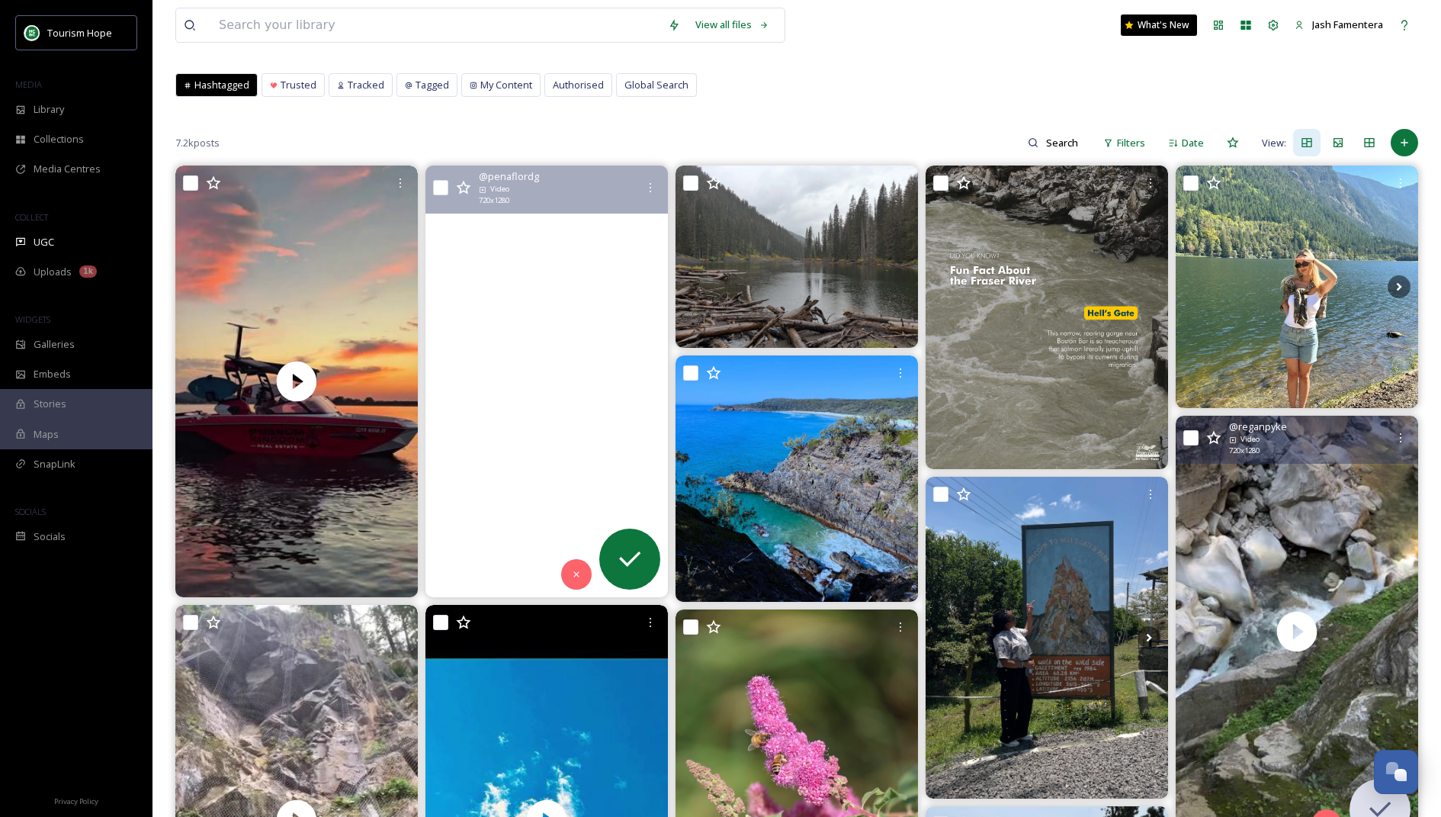
scroll to position [70, 0]
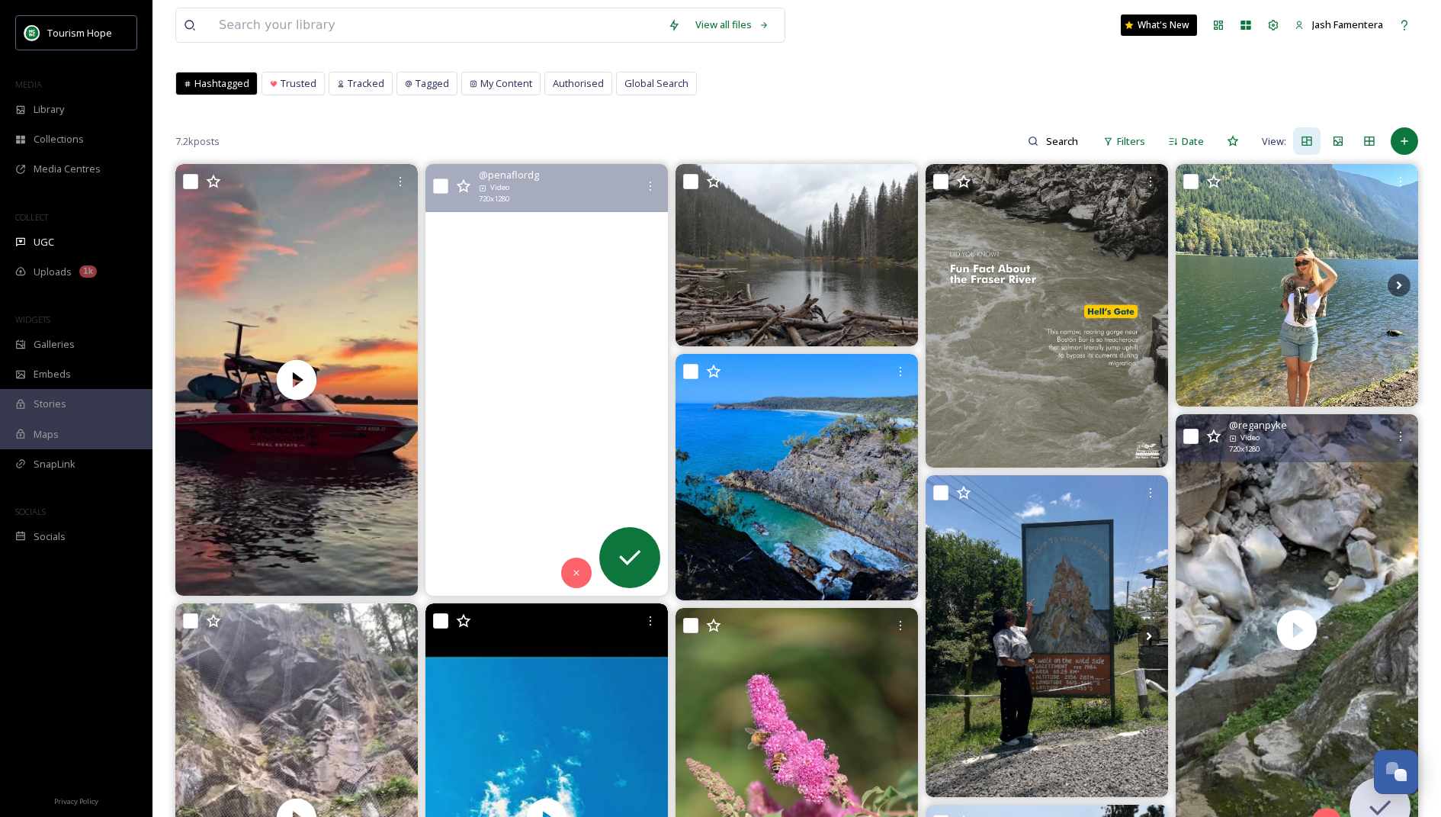
click at [560, 378] on video "Demolition Derby | Hope Brigade Days #demolitionderby #HopeBrigadeDays #hopebc" at bounding box center [547, 379] width 243 height 431
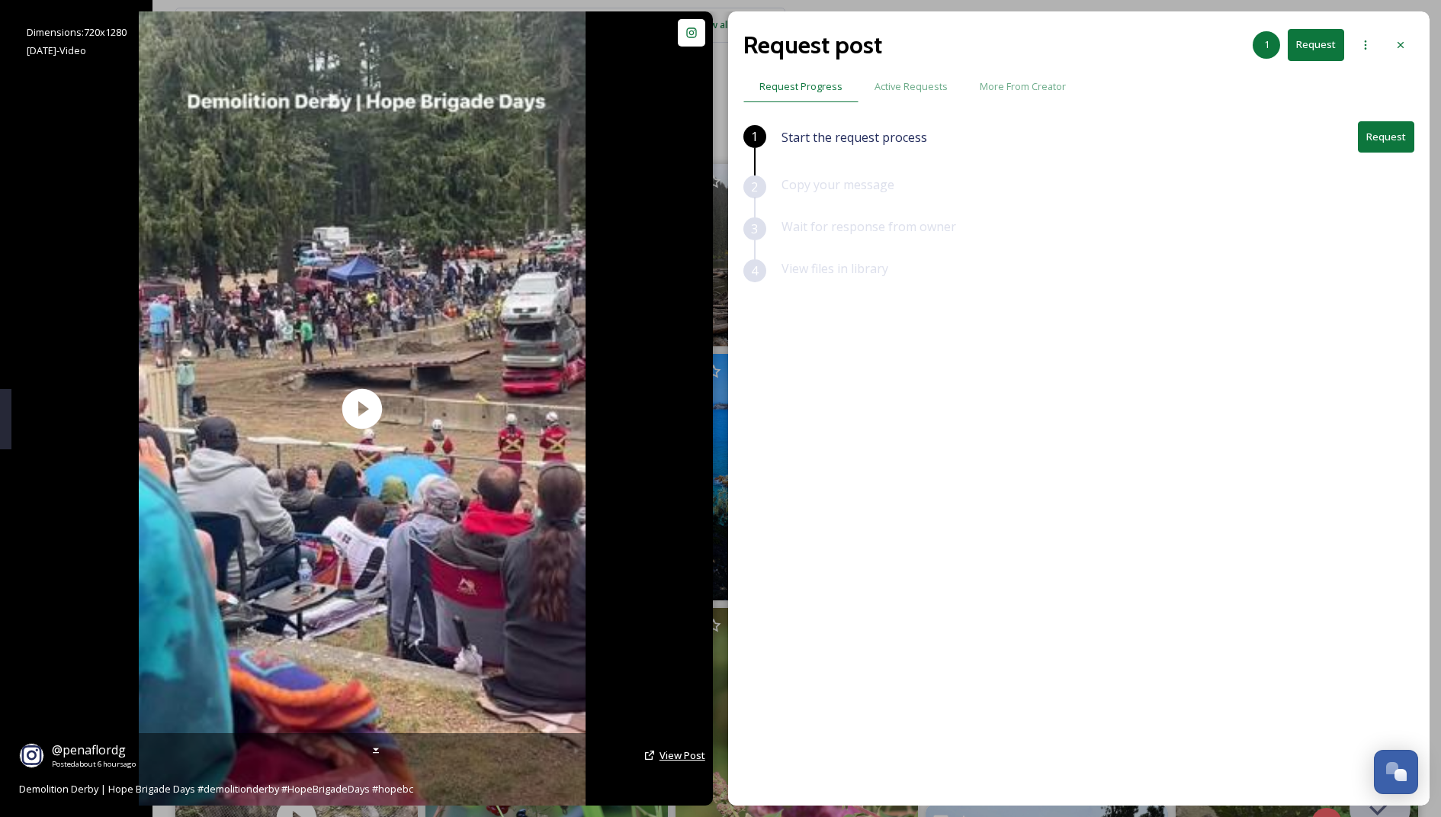
click at [680, 758] on span "View Post" at bounding box center [683, 755] width 46 height 14
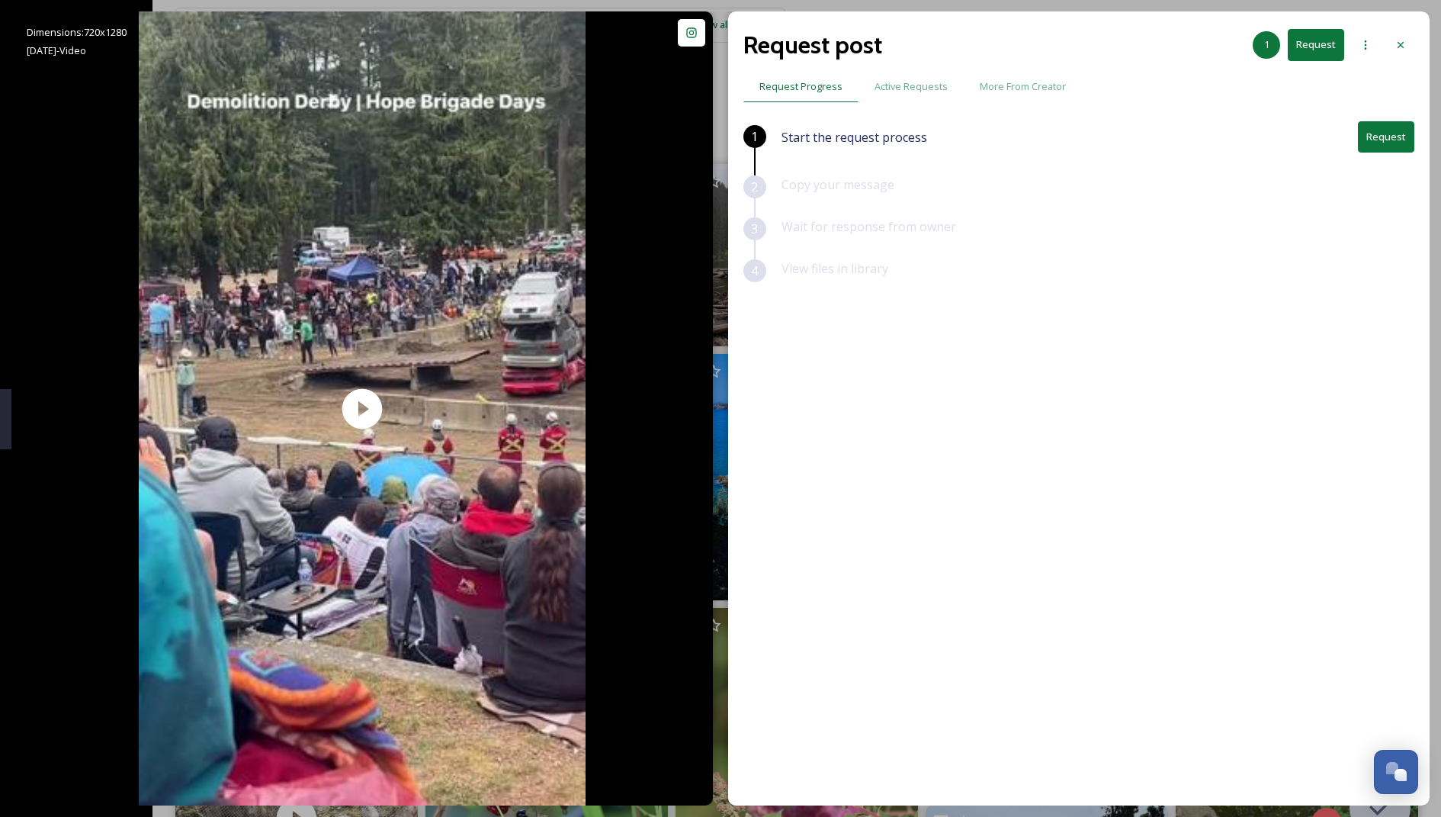
click at [1386, 132] on button "Request" at bounding box center [1386, 136] width 56 height 31
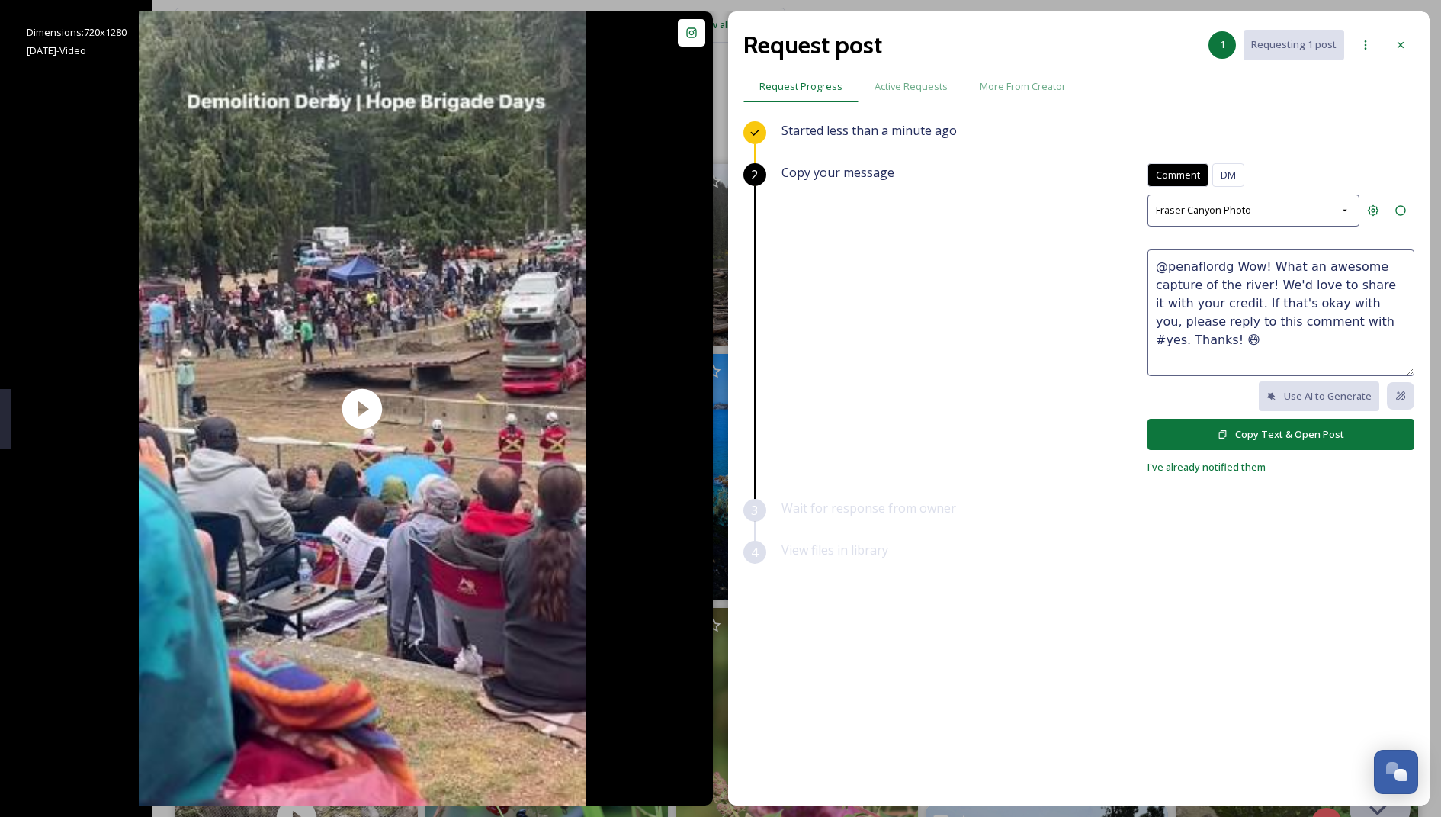
click at [1217, 259] on textarea "@penaflordg Wow! What an awesome capture of the river! We'd love to share it wi…" at bounding box center [1281, 312] width 267 height 127
drag, startPoint x: 1227, startPoint y: 265, endPoint x: 1265, endPoint y: 279, distance: 40.1
click at [1265, 279] on textarea "@penaflordg Wow! What an awesome capture of the river! We'd love to share it wi…" at bounding box center [1281, 312] width 267 height 127
drag, startPoint x: 1378, startPoint y: 262, endPoint x: 1326, endPoint y: 282, distance: 56.5
click at [1326, 282] on textarea "@penaflordg Thanks for capturing this!! We'd love to share it with your credit.…" at bounding box center [1281, 312] width 267 height 127
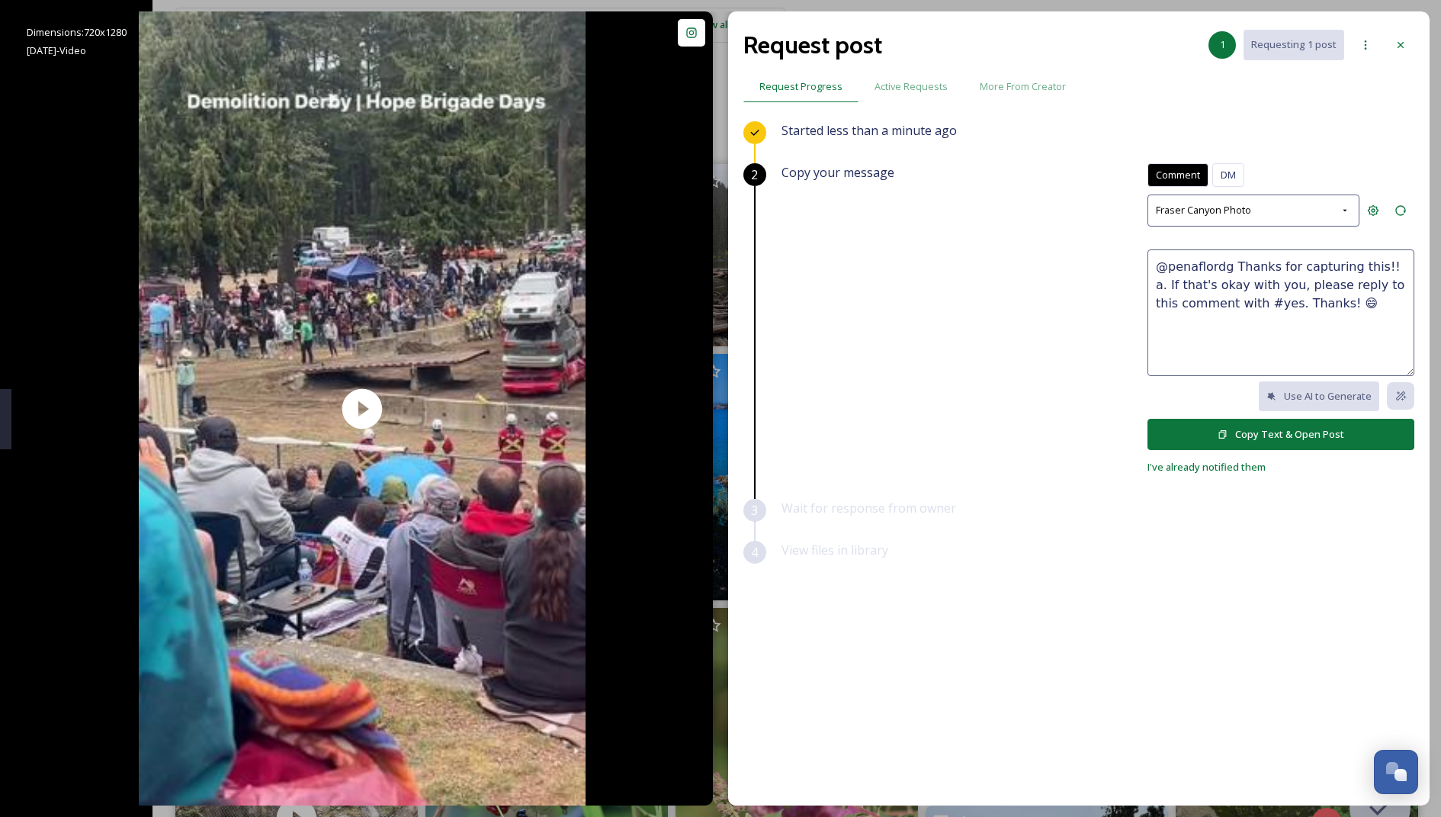
click at [1321, 322] on textarea "@penaflordg Thanks for capturing this!! a. If that's okay with you, please repl…" at bounding box center [1281, 312] width 267 height 127
click at [1378, 267] on textarea "@penaflordg Thanks for capturing this!! a. If that's okay with you, please repl…" at bounding box center [1281, 312] width 267 height 127
type textarea "@penaflordg Thanks for capturing this!! Can we share this with your credit? 😍 I…"
click at [1263, 437] on button "Copy Text & Open Post" at bounding box center [1281, 434] width 267 height 31
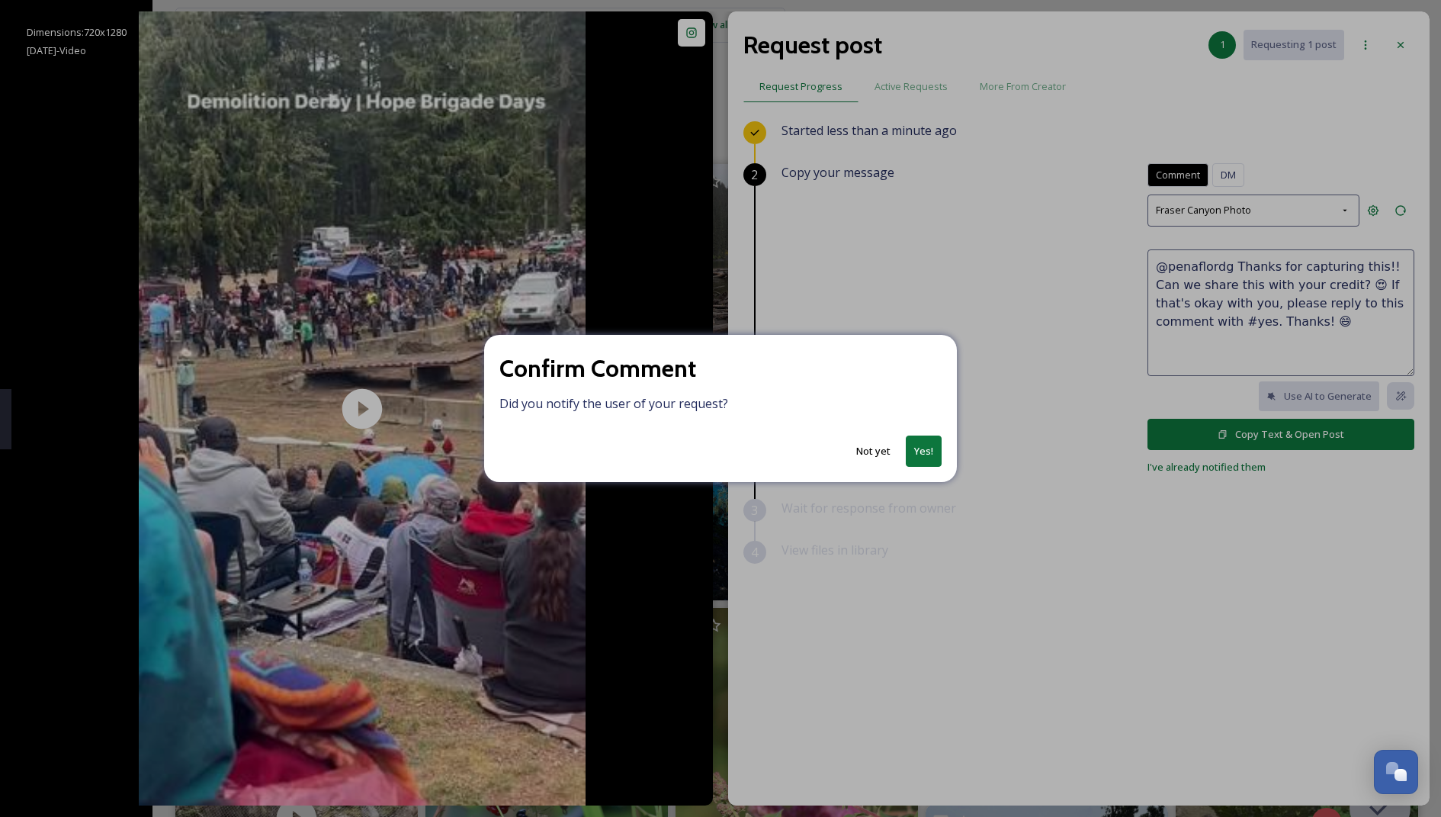
click at [875, 453] on button "Not yet" at bounding box center [874, 451] width 50 height 30
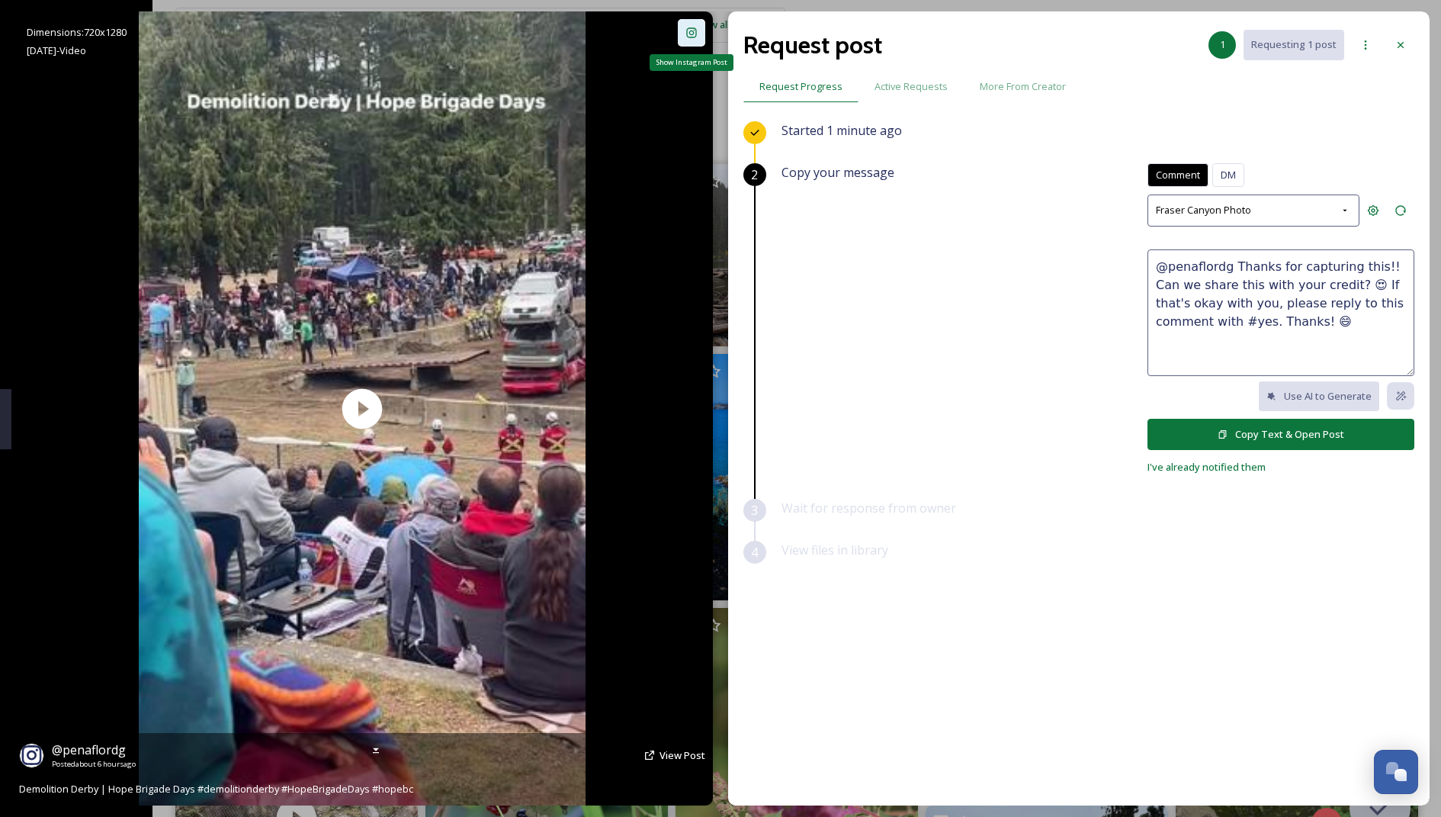
click at [686, 38] on icon at bounding box center [692, 33] width 12 height 12
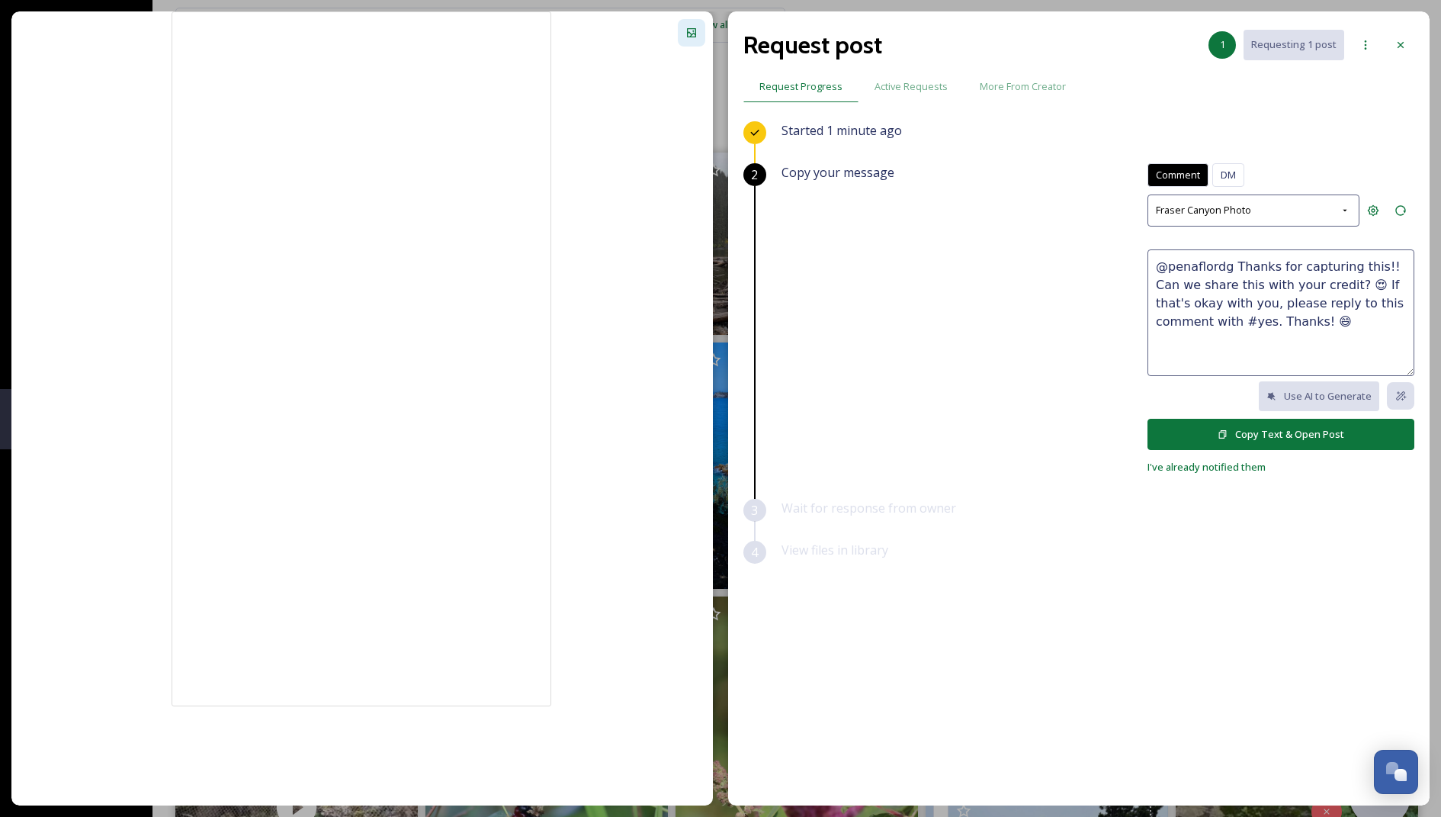
scroll to position [74, 0]
click at [1213, 315] on textarea "@penaflordg Thanks for capturing this!! Can we share this with your credit? 😍 I…" at bounding box center [1281, 312] width 267 height 127
click at [1226, 178] on span "DM" at bounding box center [1228, 175] width 15 height 14
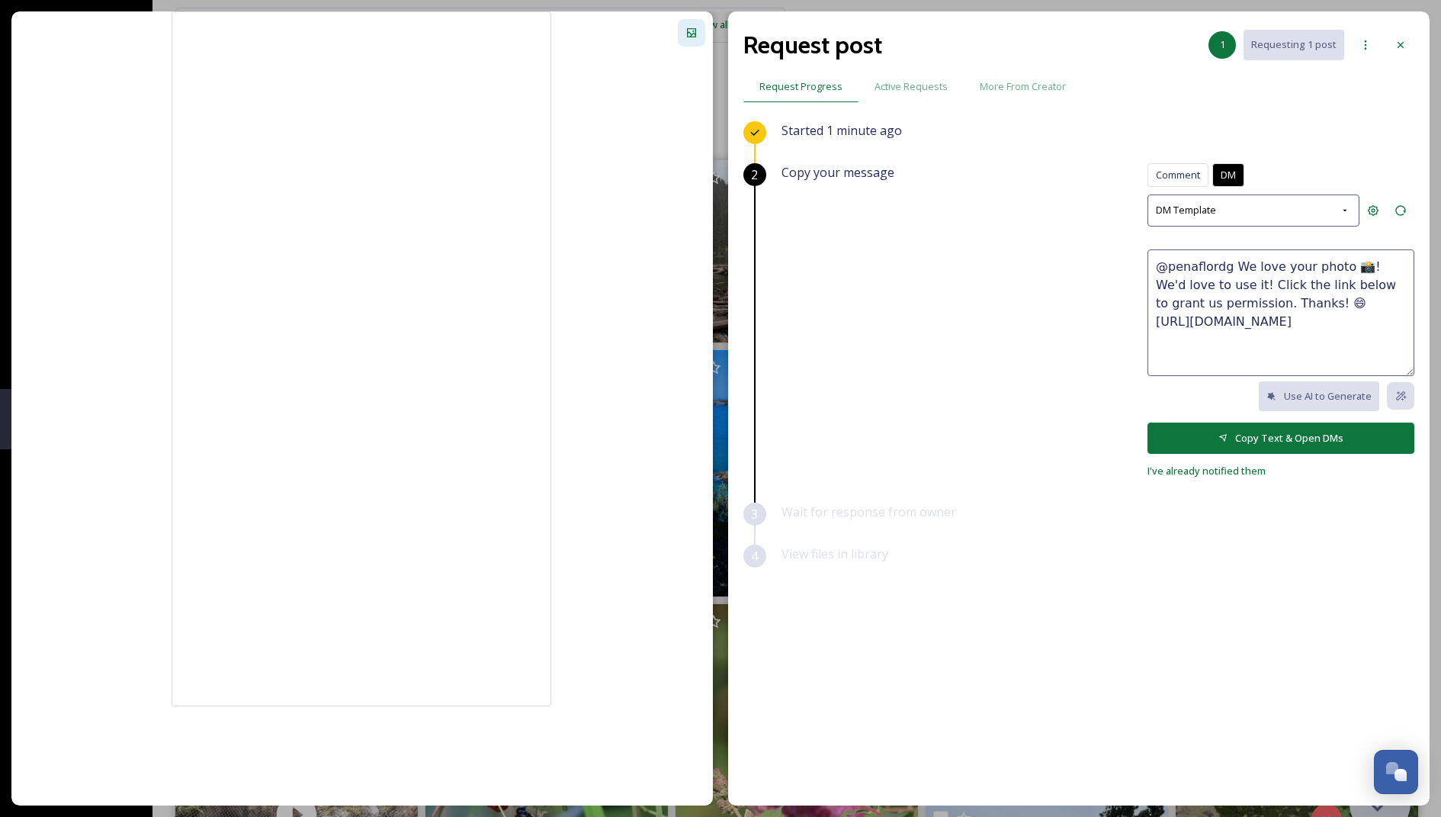
click at [1223, 278] on textarea "@penaflordg We love your photo 📸! We'd love to use it! Click the link below to …" at bounding box center [1281, 312] width 267 height 127
click at [1291, 304] on textarea "@penaflordg We love your photo 📸! We'd love to use it! Click the link below to …" at bounding box center [1281, 312] width 267 height 127
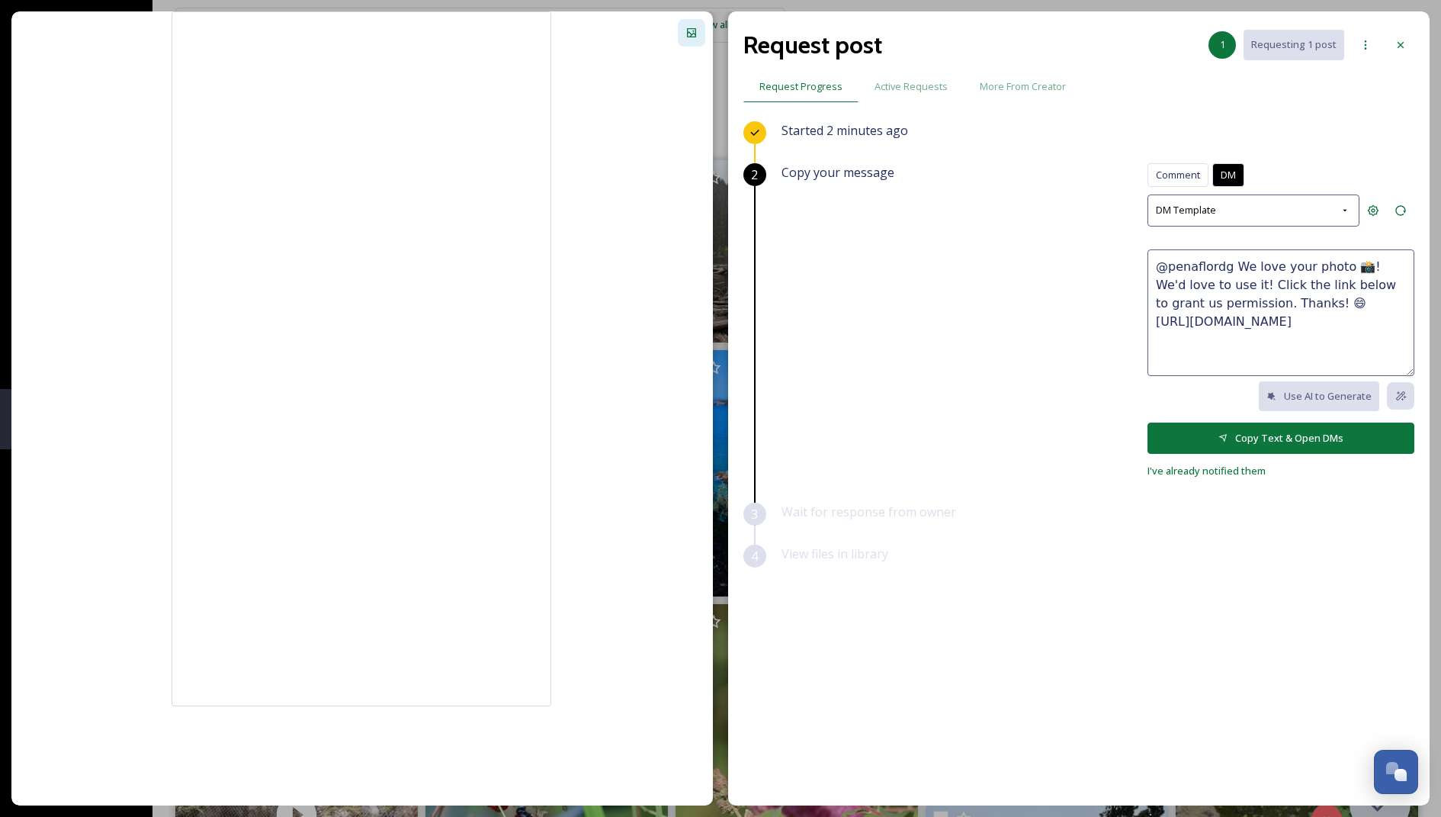
paste textarea "Thanks for capturing this!! Can we share this with your credit? 😍 If that's oka…"
click at [1207, 350] on textarea "@penaflordg Thanks for capturing this!! Can we share this with your credit? 😍 I…" at bounding box center [1281, 312] width 267 height 127
click at [1189, 344] on textarea "@penaflordg Thanks for capturing this!! Can we share this with your credit? 😍 I…" at bounding box center [1281, 312] width 267 height 127
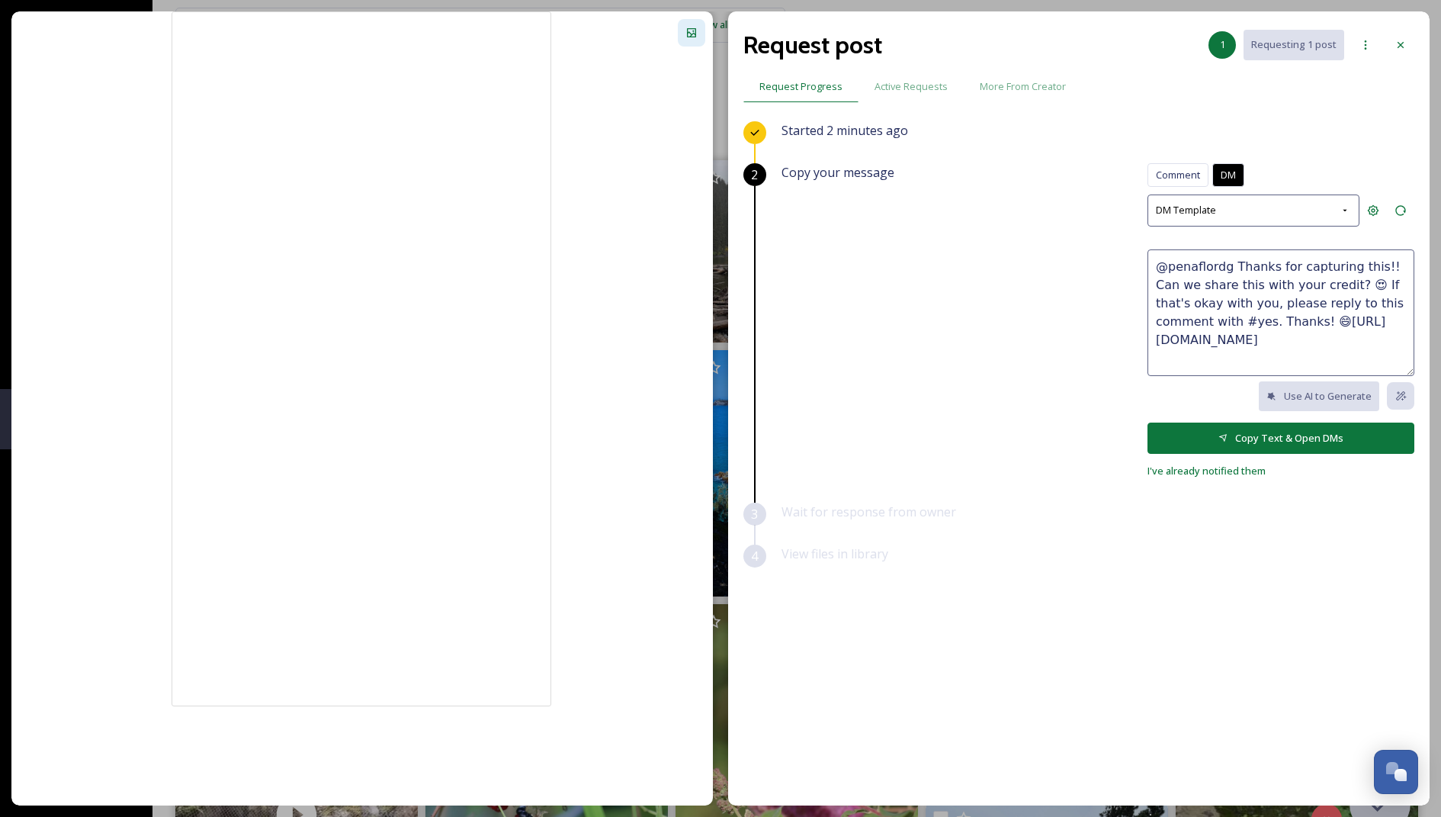
click at [1189, 344] on textarea "@penaflordg Thanks for capturing this!! Can we share this with your credit? 😍 I…" at bounding box center [1281, 312] width 267 height 127
click at [1282, 320] on textarea "@penaflordg Thanks for capturing this!! Can we share this with your credit? 😍 I…" at bounding box center [1281, 312] width 267 height 127
click at [1368, 265] on textarea "@penaflordg Thanks for capturing this!! Can we share this with your credit? 😍 I…" at bounding box center [1281, 312] width 267 height 127
click at [1380, 262] on textarea "@penaflordg Thanks for capturing this!! Can we share this with your credit? 😍 I…" at bounding box center [1281, 312] width 267 height 127
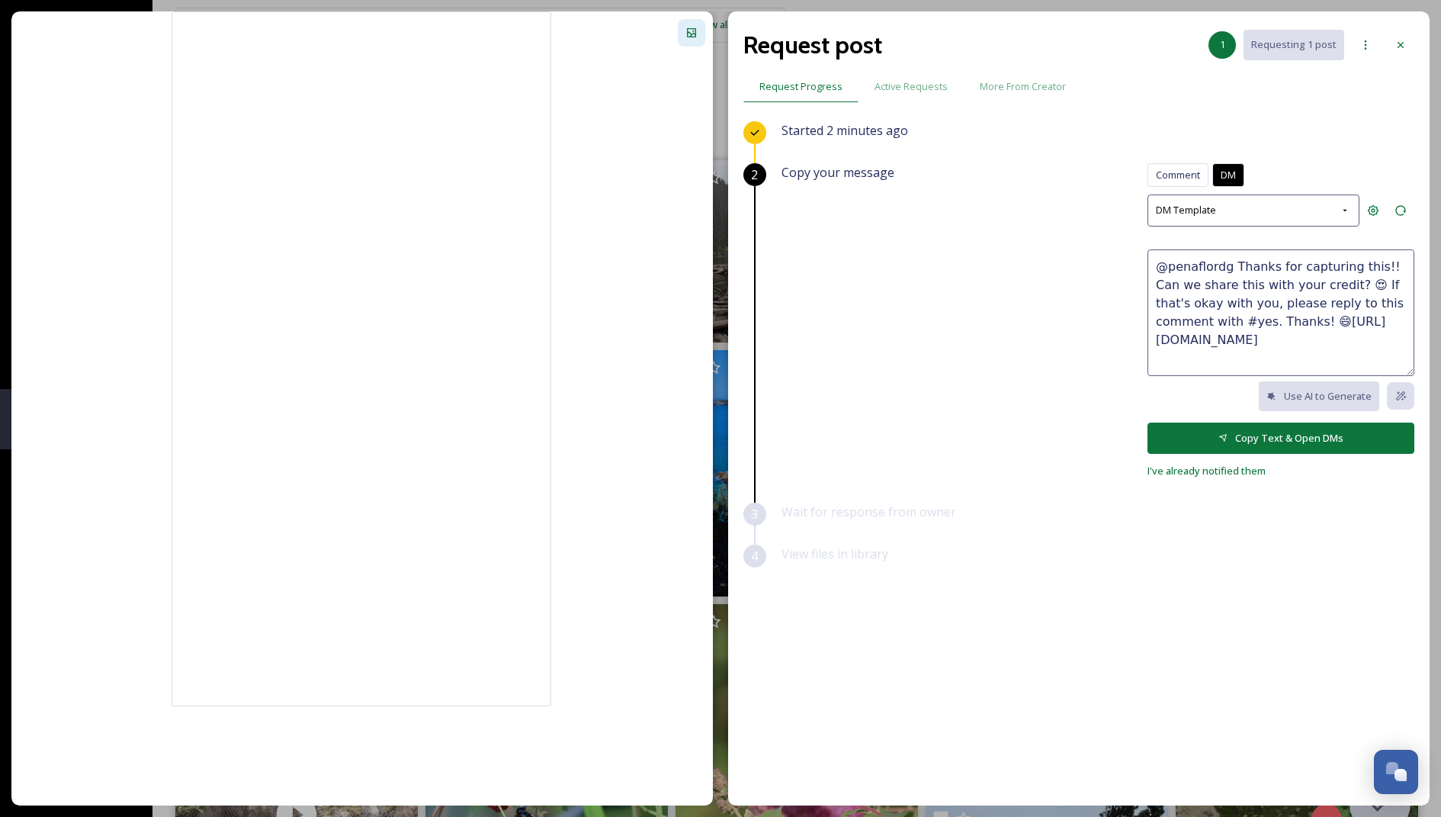
click at [1296, 320] on textarea "@penaflordg Thanks for capturing this!! Can we share this with your credit? 😍 I…" at bounding box center [1281, 312] width 267 height 127
click at [1217, 278] on textarea "@penaflordg We love your photo 📸! We'd love to use it! Click the link below to …" at bounding box center [1281, 312] width 267 height 127
drag, startPoint x: 1233, startPoint y: 283, endPoint x: 1152, endPoint y: 261, distance: 84.5
click at [1152, 262] on textarea "@penaflordg We love your photo 📸! We'd love to use it! Click the link below to …" at bounding box center [1281, 312] width 267 height 127
paste textarea "Thanks for capturing this!! Can we share this with your credit? 😍 If that's oka…"
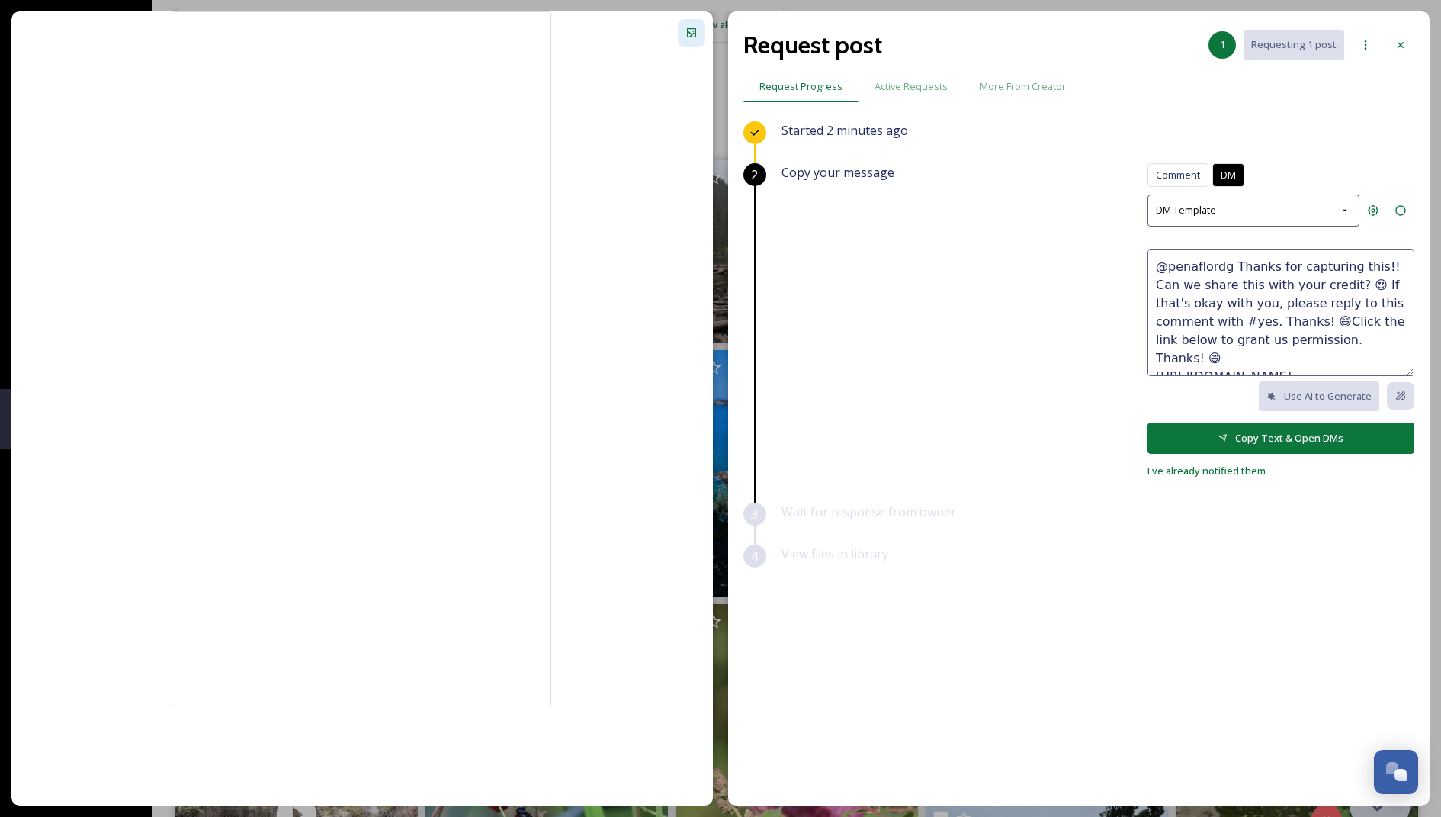
drag, startPoint x: 1271, startPoint y: 323, endPoint x: 1273, endPoint y: 303, distance: 20.0
click at [1273, 303] on textarea "@penaflordg Thanks for capturing this!! Can we share this with your credit? 😍 I…" at bounding box center [1281, 312] width 267 height 127
click at [1338, 317] on textarea "@penaflordg Thanks for capturing this!! Can we share this with your credit? 😍 I…" at bounding box center [1281, 312] width 267 height 127
type textarea "@penaflordg Thanks for capturing this!! Can we share this with your credit? 😍 I…"
click at [1259, 439] on button "Copy Text & Open DMs" at bounding box center [1281, 438] width 267 height 31
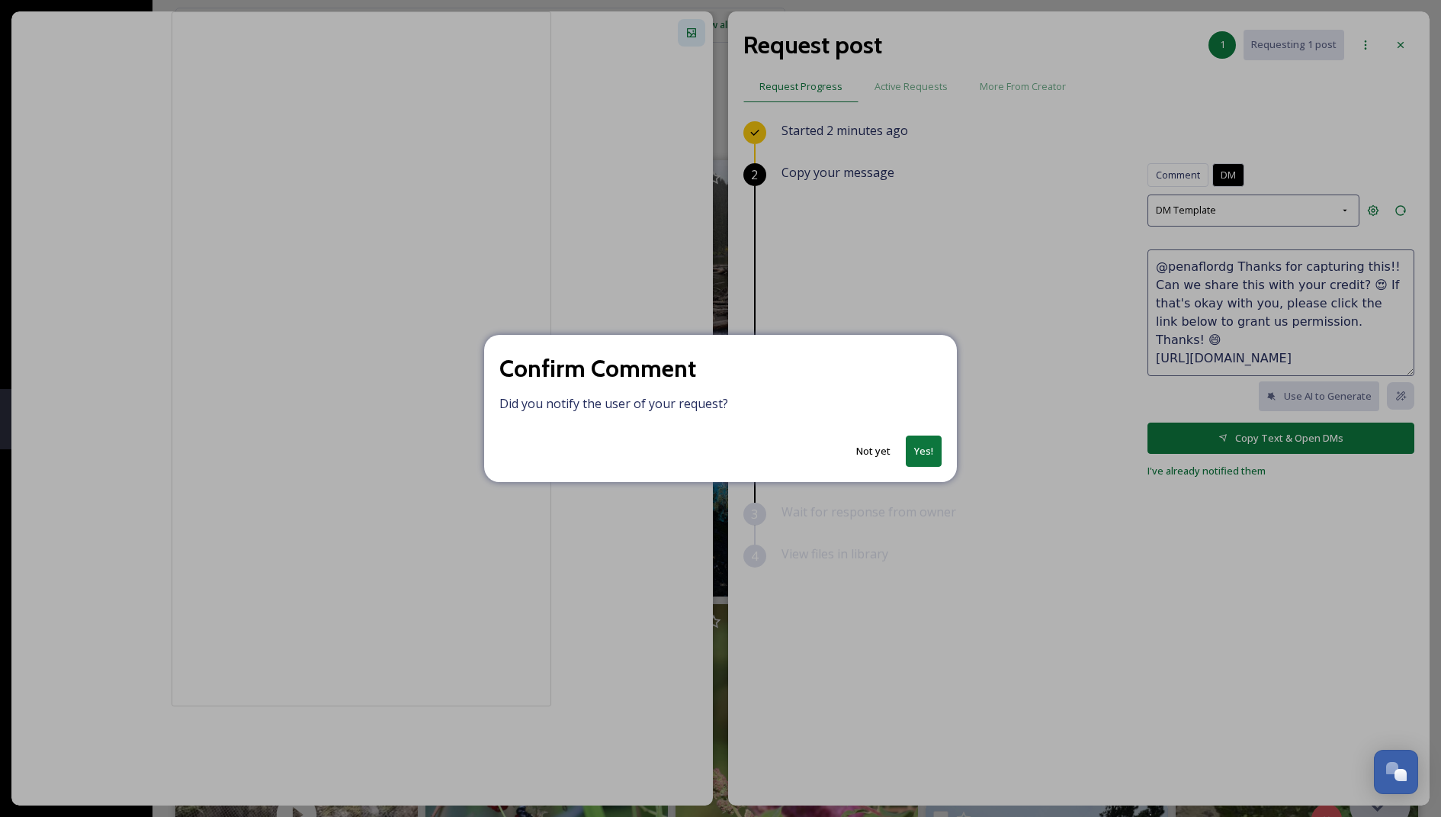
click at [927, 451] on button "Yes!" at bounding box center [924, 450] width 36 height 31
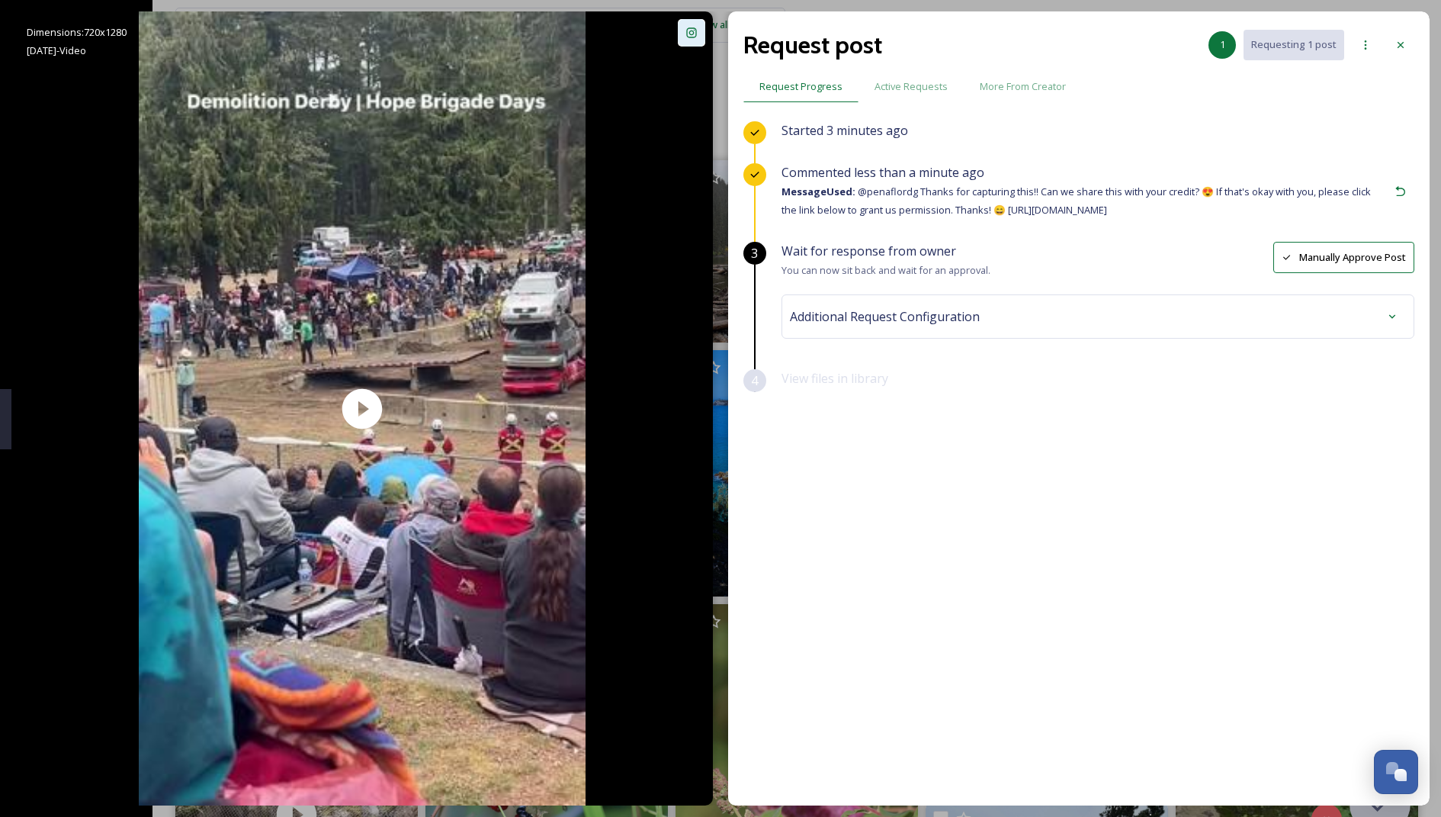
click at [943, 334] on div "Additional Request Configuration" at bounding box center [1098, 316] width 633 height 44
click at [926, 313] on span "Additional Request Configuration" at bounding box center [885, 316] width 190 height 18
click at [896, 363] on div "SnapSea UGC" at bounding box center [1098, 377] width 609 height 35
click at [836, 450] on div "No tags" at bounding box center [1098, 438] width 609 height 35
click at [876, 433] on input at bounding box center [878, 438] width 153 height 18
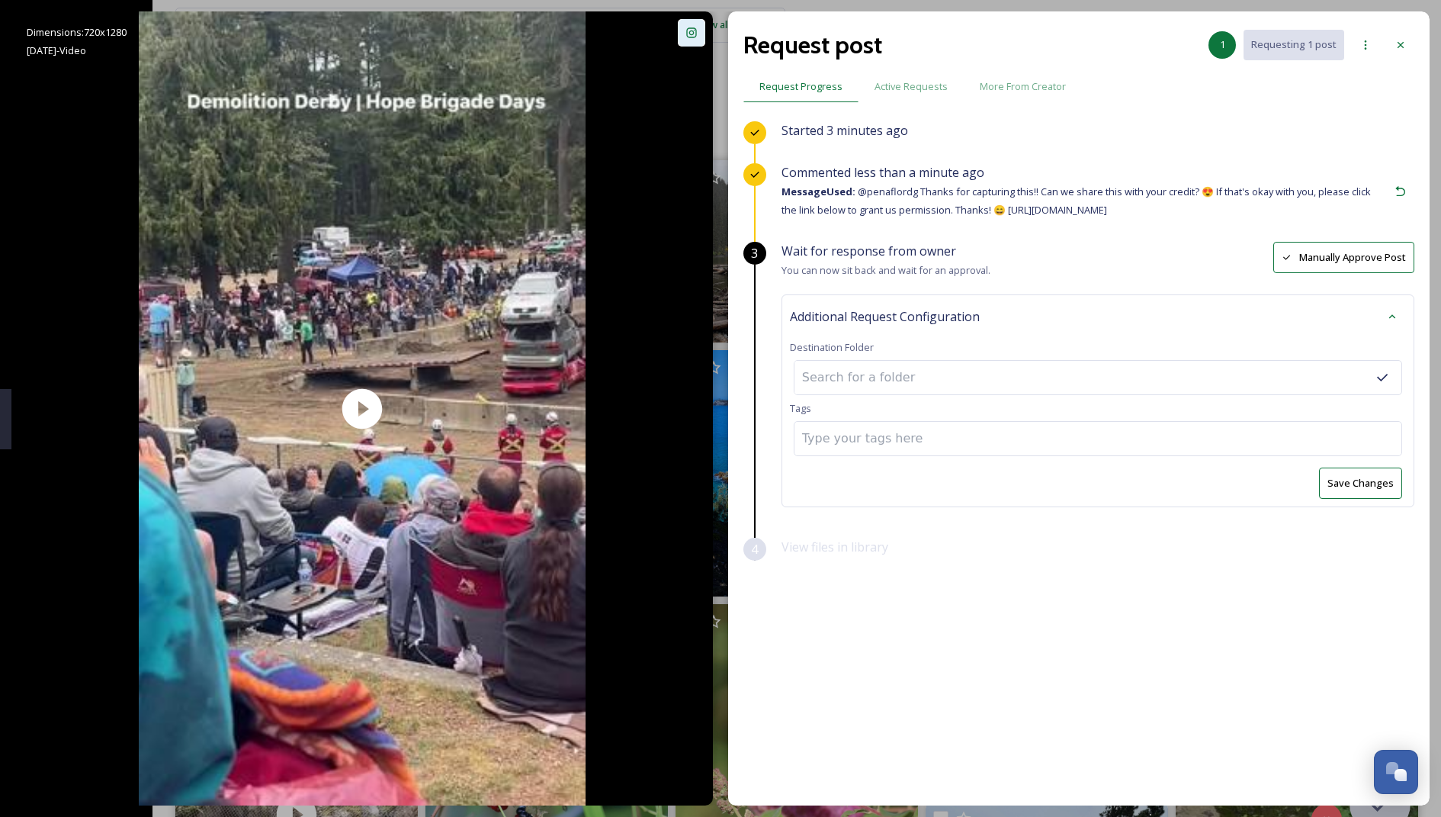
click at [956, 516] on div "Wait for response from owner You can now sit back and wait for an approval. Man…" at bounding box center [1098, 390] width 633 height 296
click at [1390, 311] on icon at bounding box center [1393, 316] width 12 height 12
click at [1030, 314] on div "Additional Request Configuration" at bounding box center [1098, 316] width 616 height 27
click at [892, 430] on div "No tags" at bounding box center [1098, 438] width 609 height 35
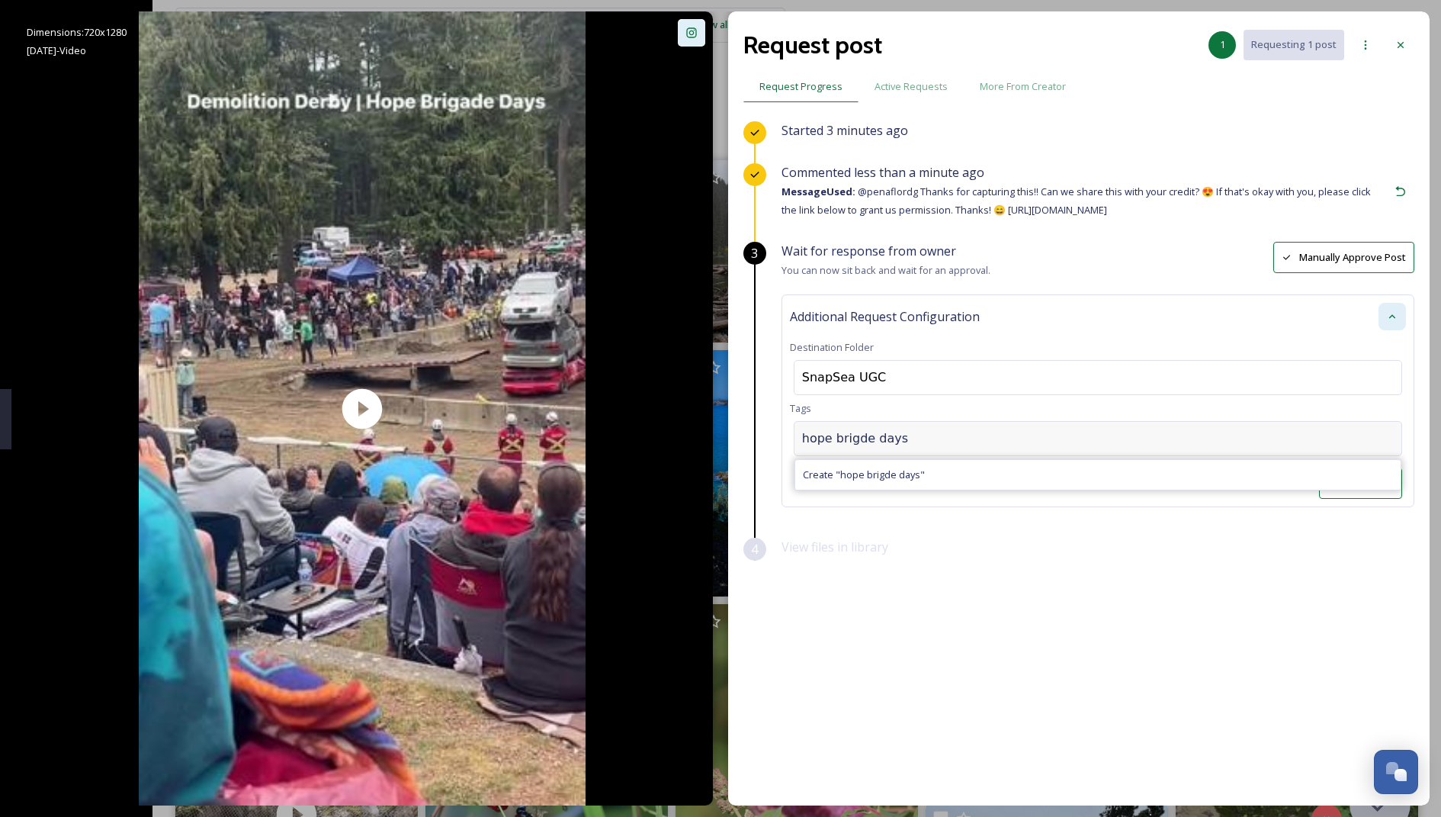
click at [856, 442] on input "hope brigde days" at bounding box center [878, 438] width 153 height 18
type input "hope brigade days"
click at [1011, 440] on input at bounding box center [1000, 443] width 153 height 18
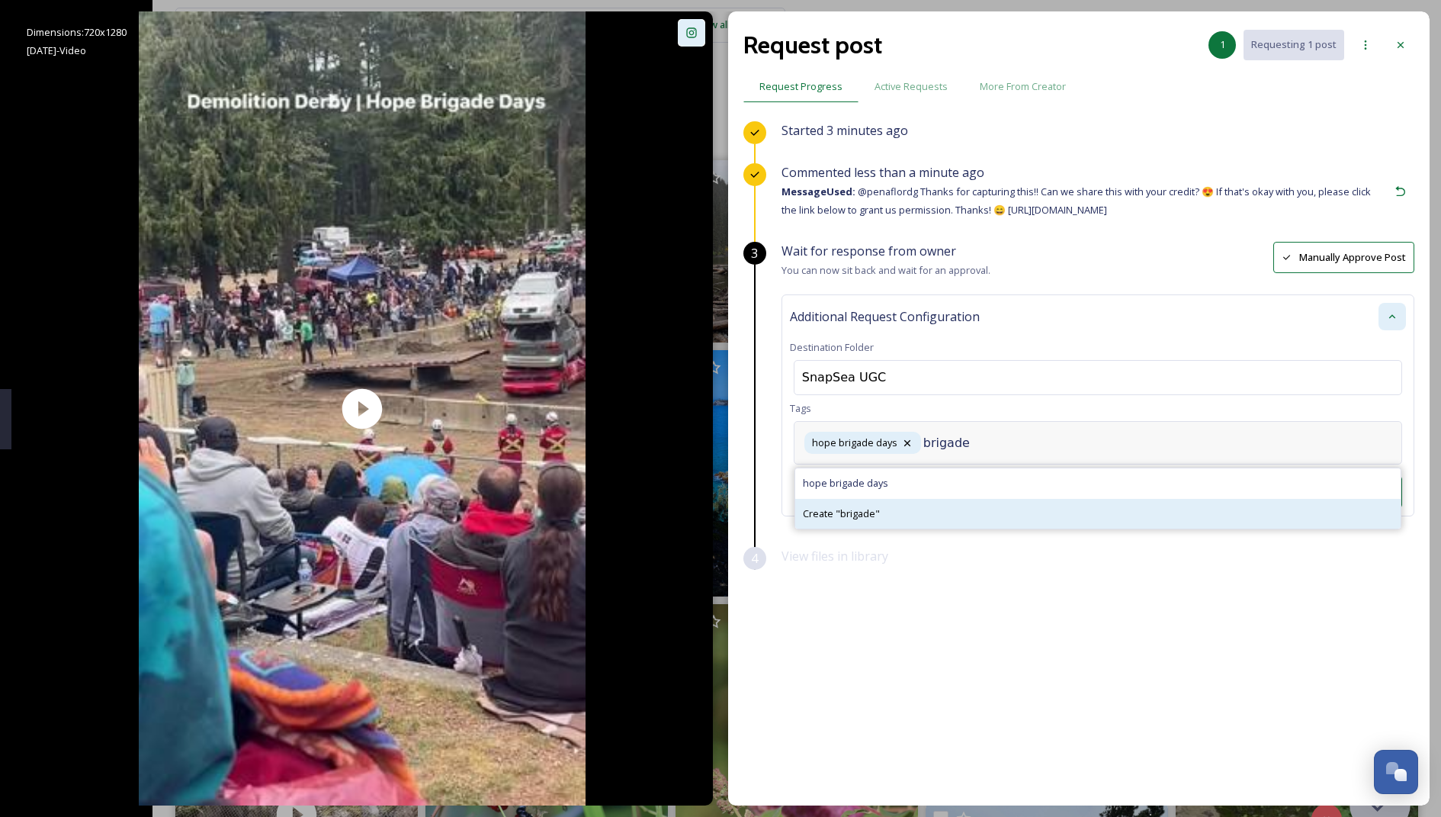
type input "brigade"
click at [964, 503] on div "Create " brigade "" at bounding box center [1098, 514] width 606 height 30
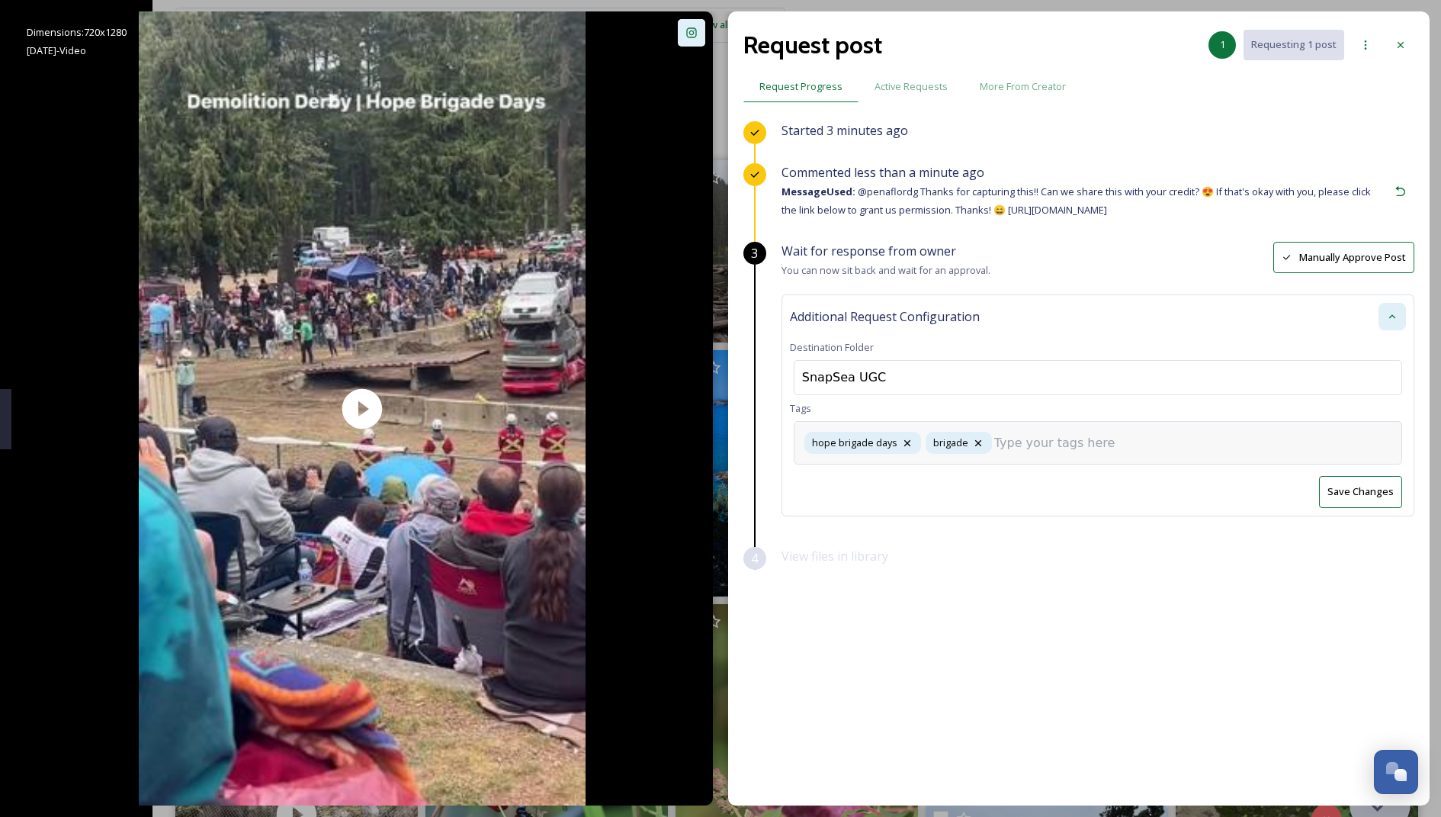
click at [1036, 434] on input at bounding box center [1071, 443] width 153 height 18
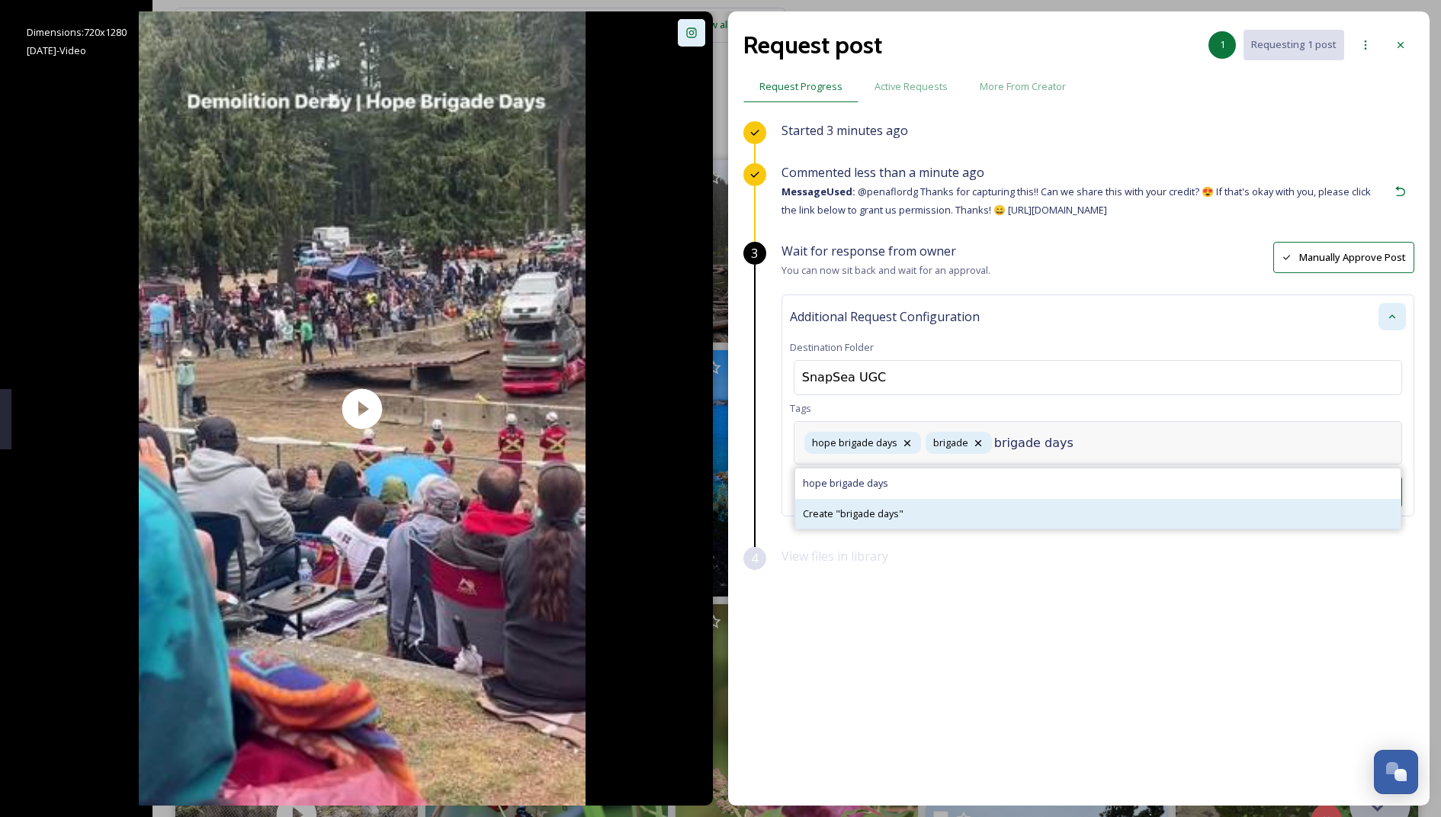
type input "brigade days"
click at [1002, 499] on div "Create " brigade days "" at bounding box center [1098, 514] width 606 height 30
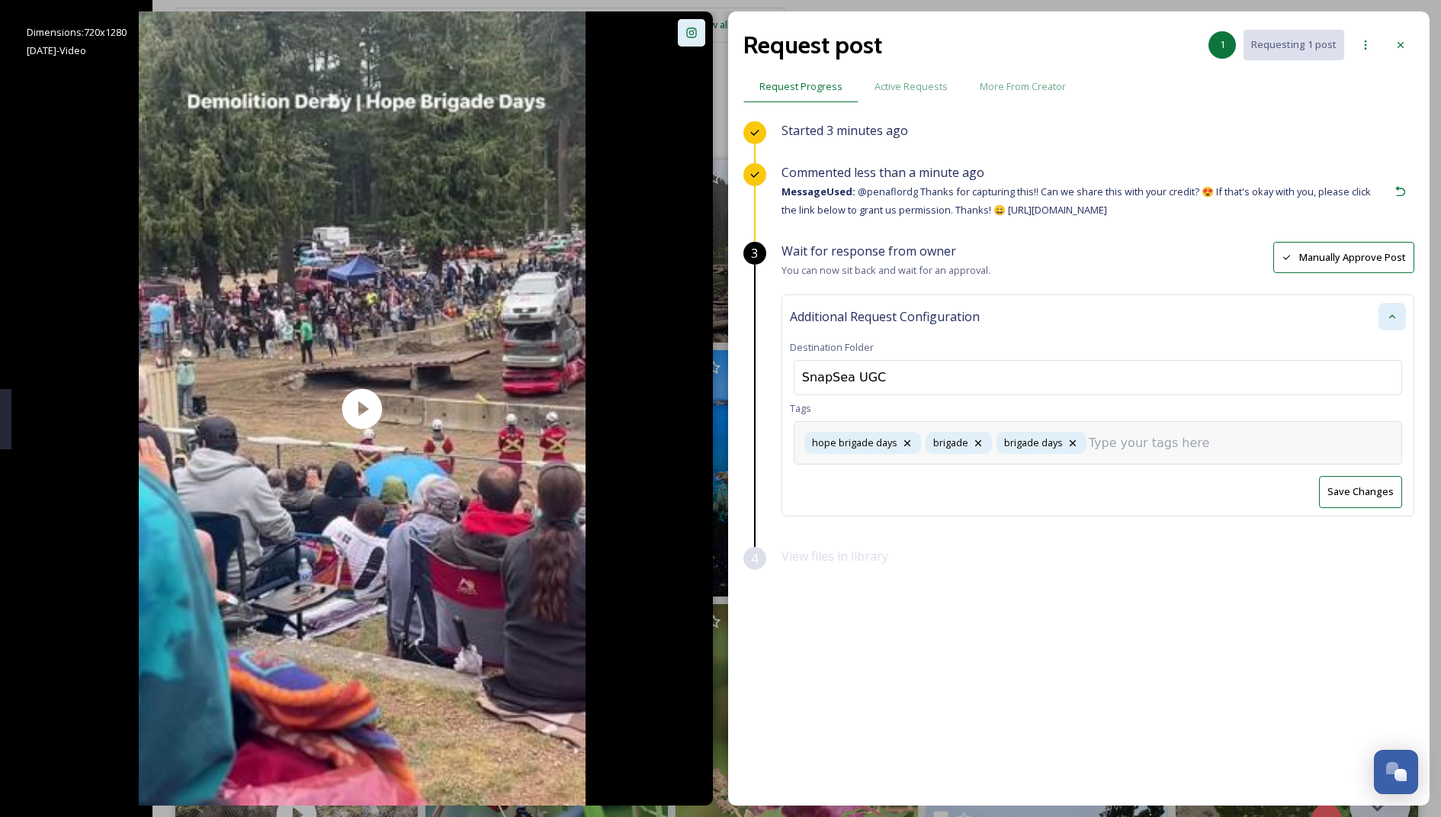
click at [1135, 444] on input at bounding box center [1165, 443] width 153 height 18
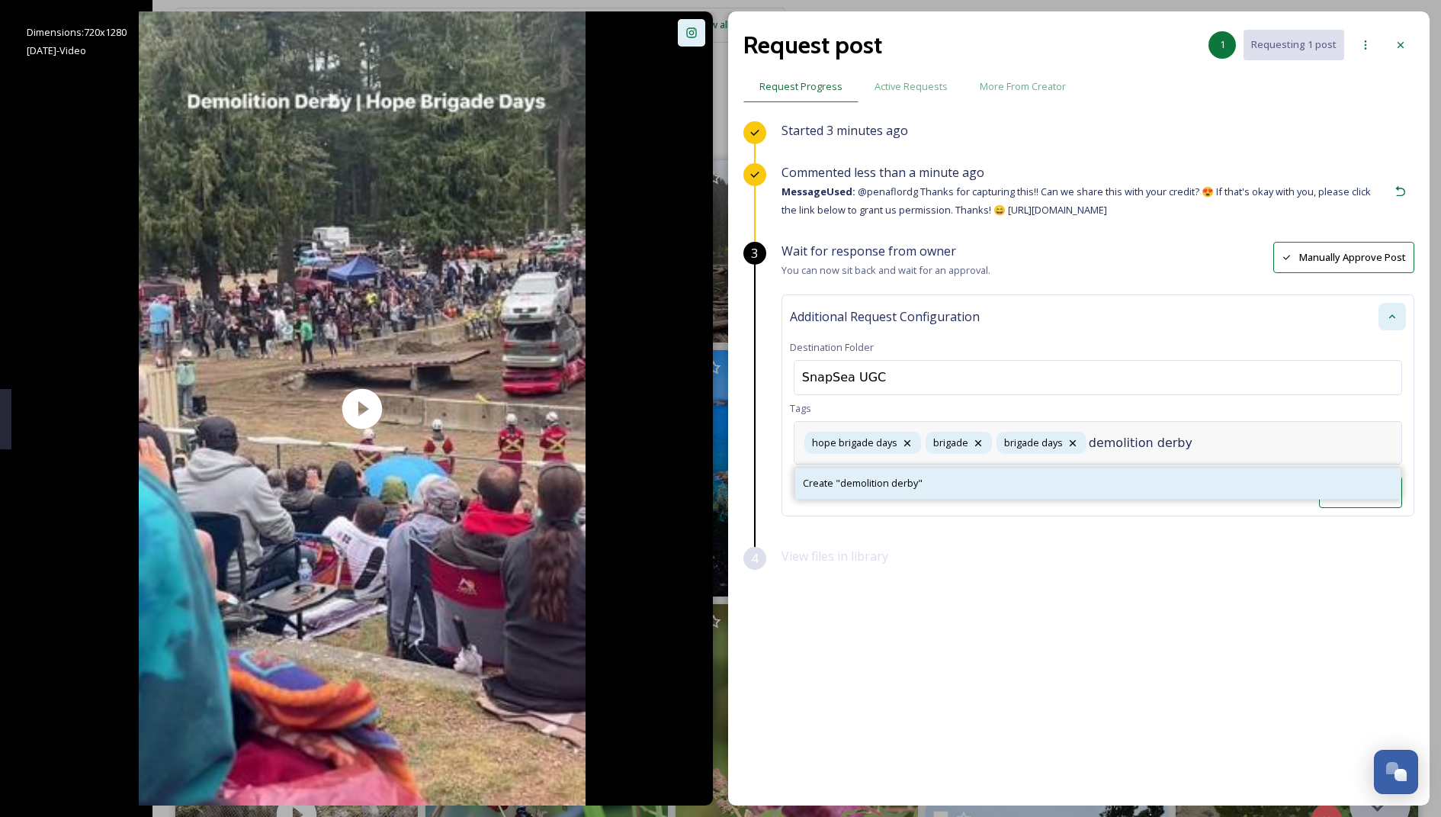
type input "demolition derby"
click at [889, 476] on span "Create " demolition derby "" at bounding box center [863, 483] width 120 height 14
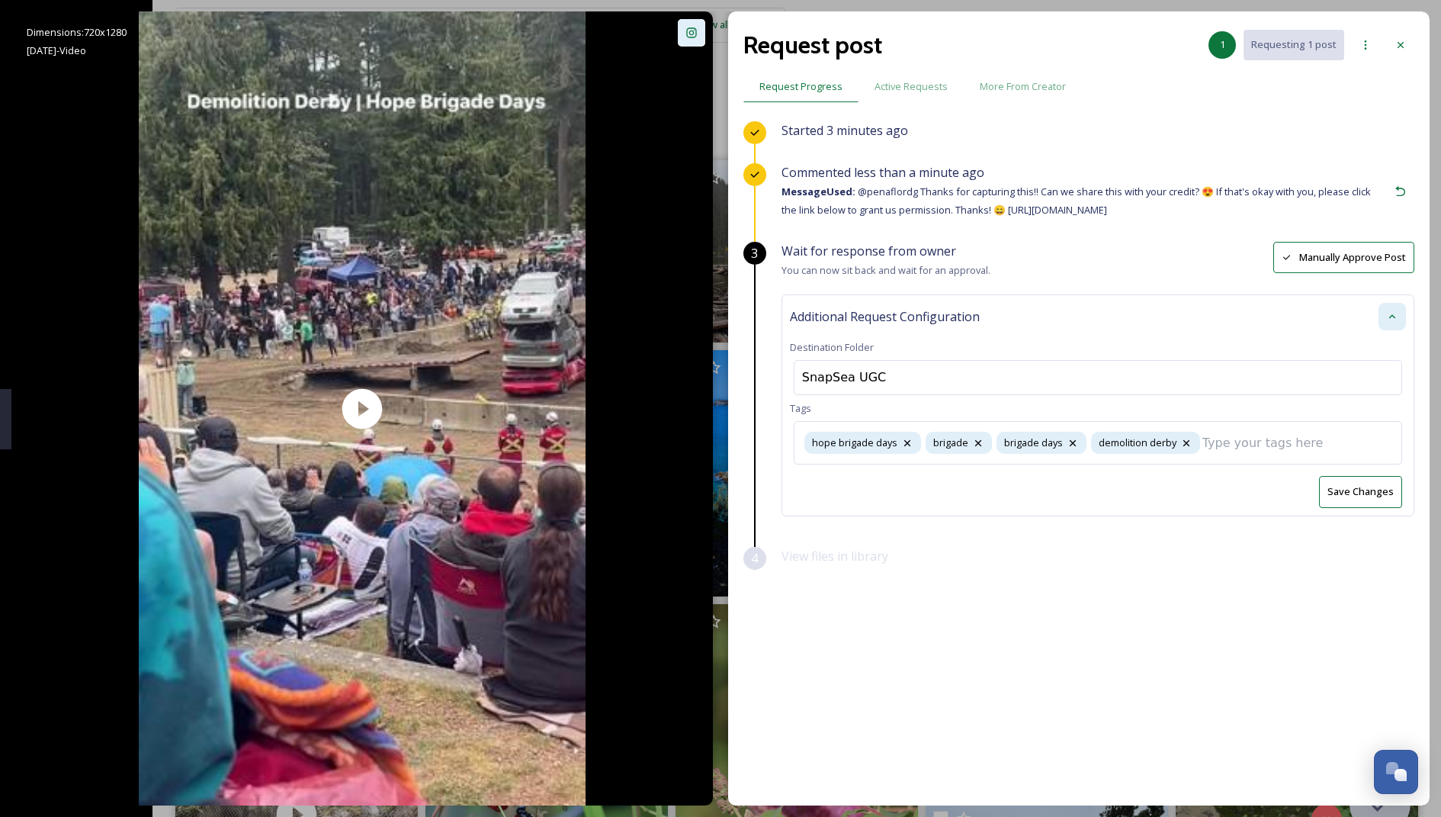
click at [1333, 482] on button "Save Changes" at bounding box center [1360, 491] width 83 height 31
click at [1390, 40] on div at bounding box center [1400, 44] width 27 height 27
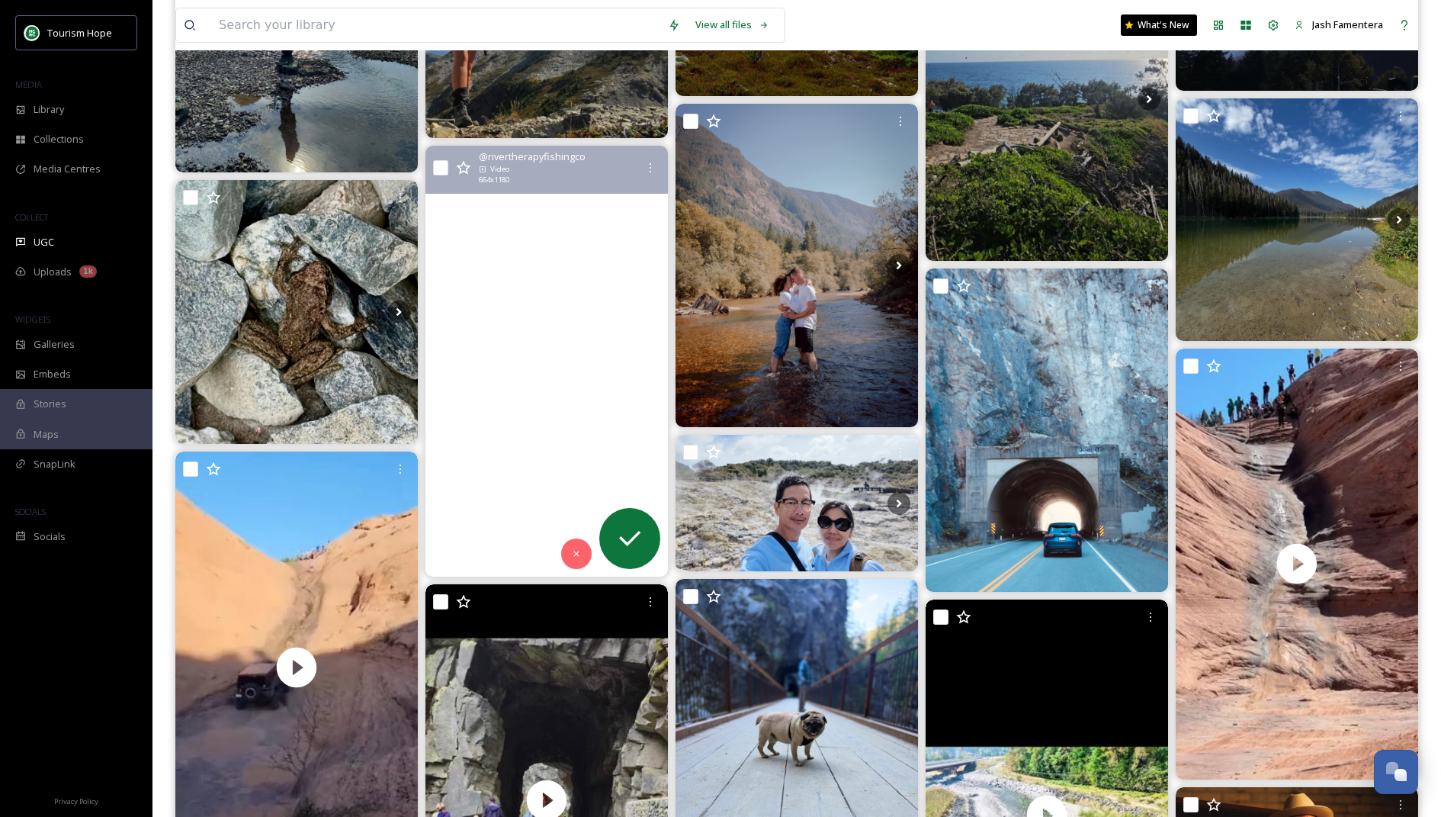
scroll to position [2929, 0]
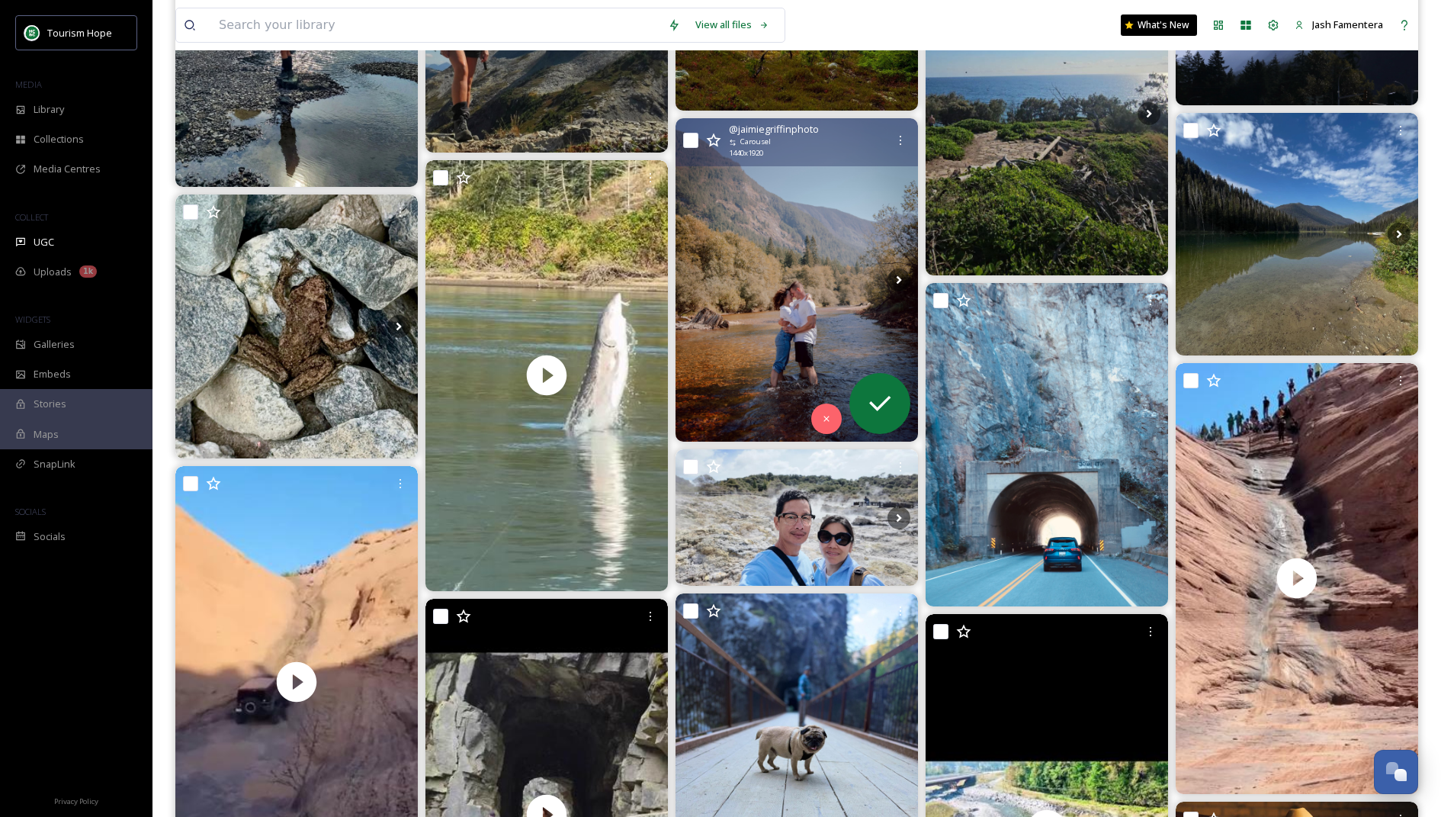
click at [712, 254] on img at bounding box center [797, 279] width 243 height 323
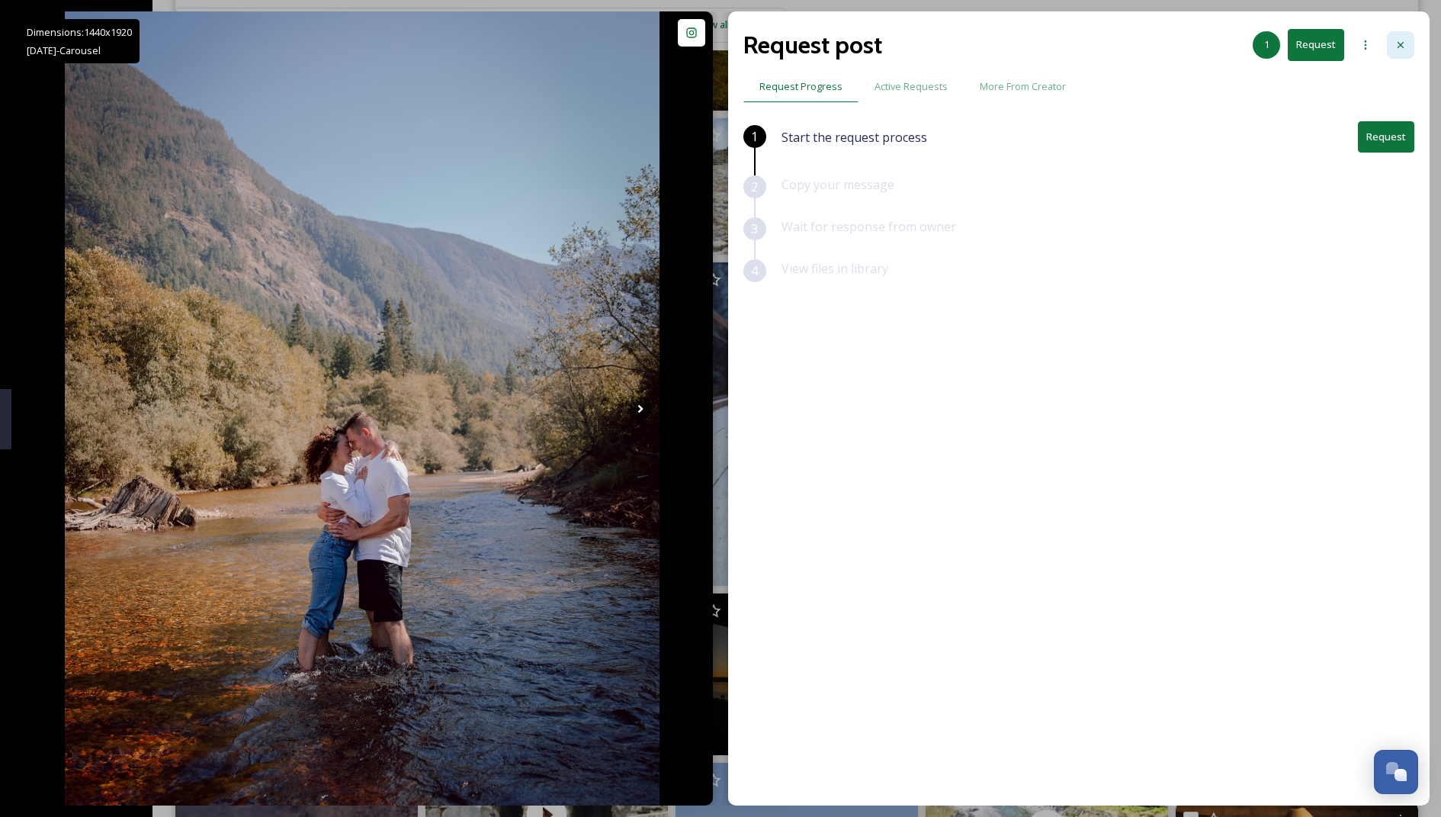
click at [1394, 42] on div at bounding box center [1400, 44] width 27 height 27
